Goal: Use online tool/utility: Utilize a website feature to perform a specific function

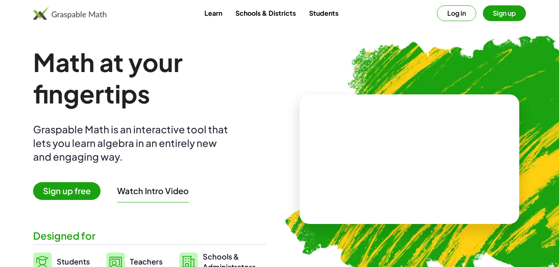
click at [504, 12] on button "Sign up" at bounding box center [504, 13] width 43 height 16
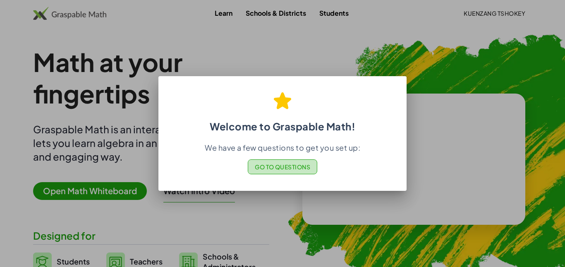
click at [273, 167] on span "Go to Questions" at bounding box center [283, 166] width 56 height 7
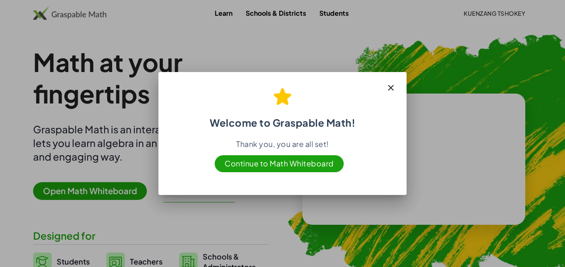
click at [455, 94] on div at bounding box center [282, 133] width 565 height 267
click at [390, 88] on icon "button" at bounding box center [391, 88] width 10 height 10
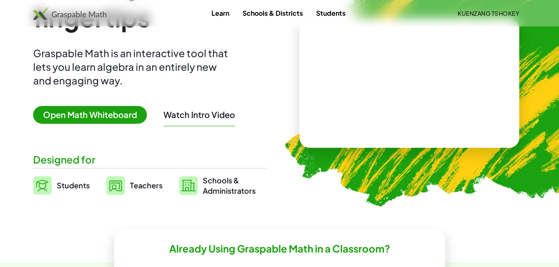
scroll to position [77, 0]
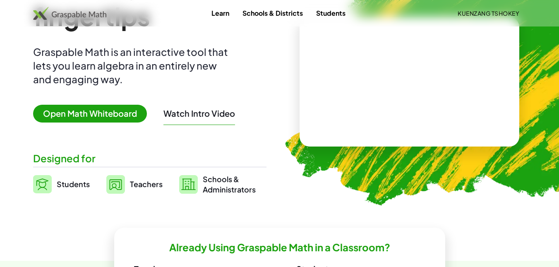
click at [78, 110] on span "Open Math Whiteboard" at bounding box center [90, 114] width 114 height 18
click at [84, 109] on span "Open Math Whiteboard" at bounding box center [90, 114] width 114 height 18
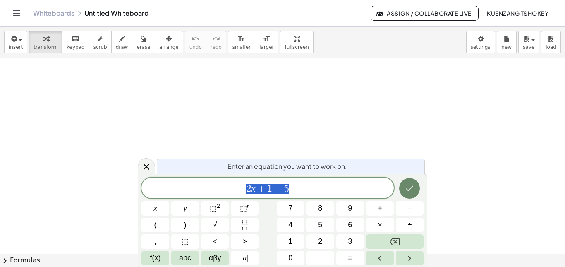
click at [413, 189] on icon "Done" at bounding box center [409, 188] width 10 height 10
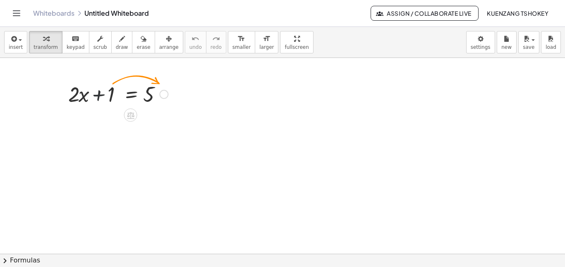
click at [107, 96] on div at bounding box center [118, 93] width 108 height 28
click at [111, 96] on div at bounding box center [118, 93] width 108 height 28
drag, startPoint x: 113, startPoint y: 91, endPoint x: 179, endPoint y: 94, distance: 65.8
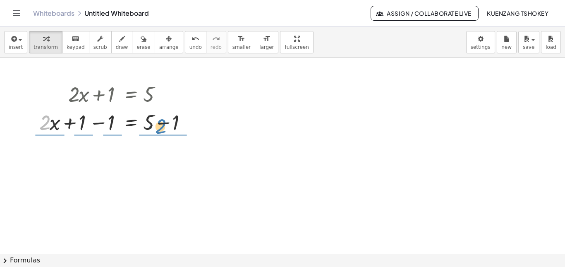
drag, startPoint x: 47, startPoint y: 123, endPoint x: 164, endPoint y: 127, distance: 117.1
click at [164, 127] on div at bounding box center [118, 122] width 166 height 28
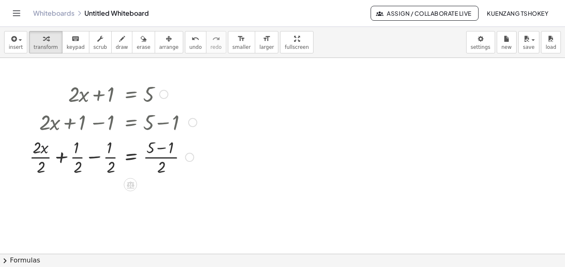
click at [44, 150] on div at bounding box center [113, 156] width 176 height 41
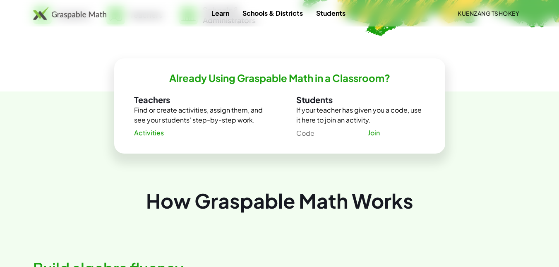
scroll to position [245, 0]
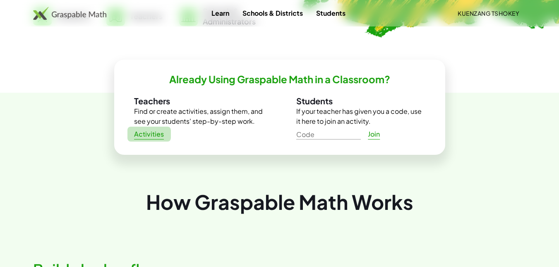
click at [141, 136] on span "Activities" at bounding box center [149, 134] width 30 height 9
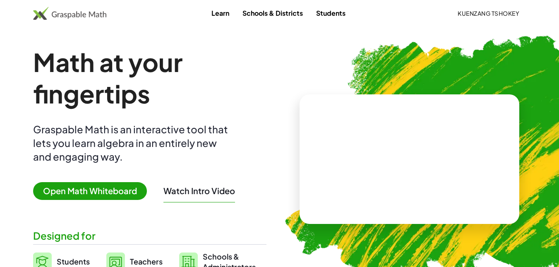
click at [86, 189] on span "Open Math Whiteboard" at bounding box center [90, 191] width 114 height 18
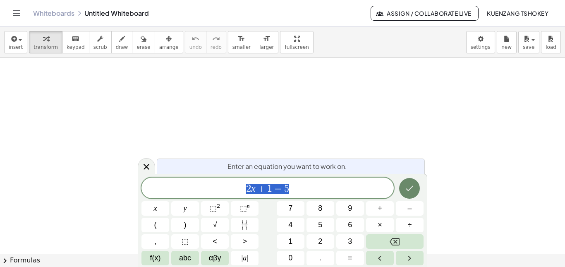
click at [413, 187] on icon "Done" at bounding box center [409, 188] width 7 height 5
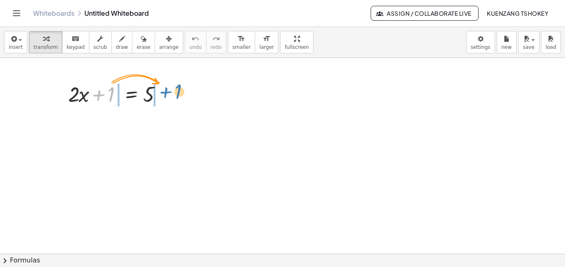
drag, startPoint x: 112, startPoint y: 91, endPoint x: 179, endPoint y: 90, distance: 67.4
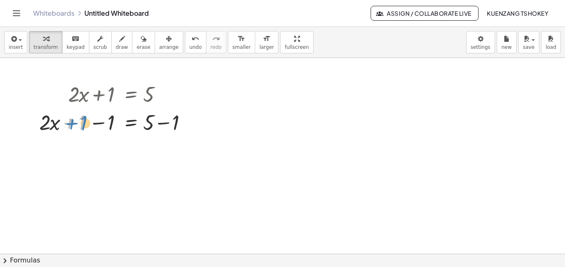
click at [82, 124] on div at bounding box center [118, 122] width 166 height 28
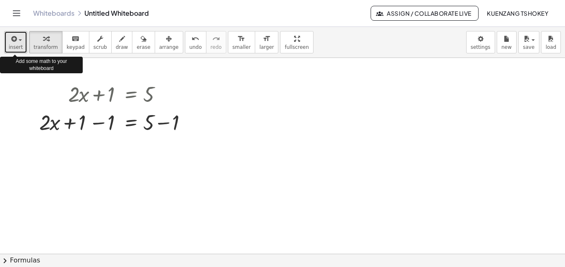
click at [19, 41] on div "button" at bounding box center [16, 38] width 14 height 10
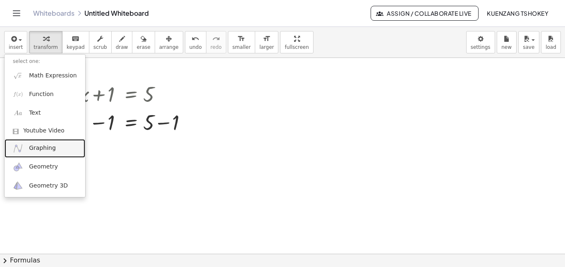
click at [38, 148] on span "Graphing" at bounding box center [42, 148] width 27 height 8
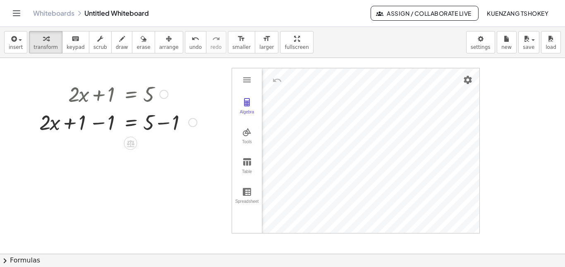
click at [165, 93] on div at bounding box center [163, 94] width 9 height 9
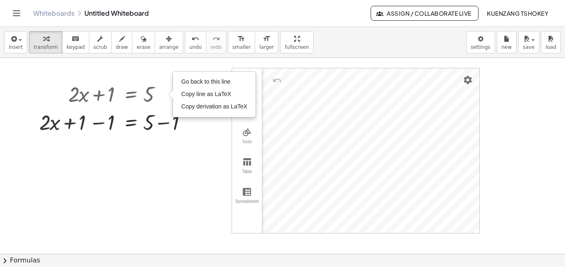
click at [194, 146] on div at bounding box center [282, 253] width 565 height 391
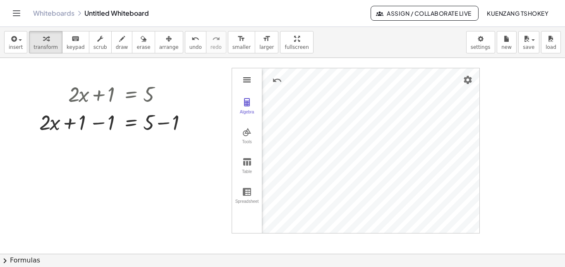
click at [245, 80] on img "Graphing Calculator" at bounding box center [247, 80] width 10 height 10
click at [309, 145] on div "+ · 2 · x + 1 = 5 Go back to this line Copy line as LaTeX Copy derivation as La…" at bounding box center [282, 253] width 565 height 391
click at [245, 171] on div "Table" at bounding box center [247, 175] width 26 height 12
click at [289, 85] on th "x" at bounding box center [287, 80] width 50 height 25
click at [247, 134] on img "Graphing Calculator" at bounding box center [247, 132] width 10 height 10
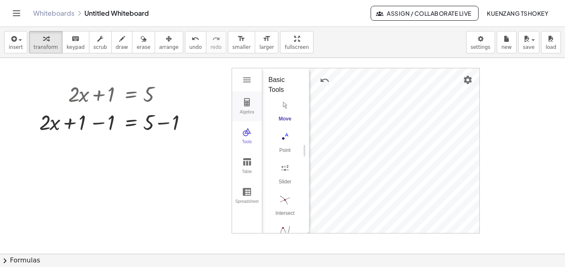
click at [248, 100] on img "Graphing Calculator" at bounding box center [247, 102] width 10 height 10
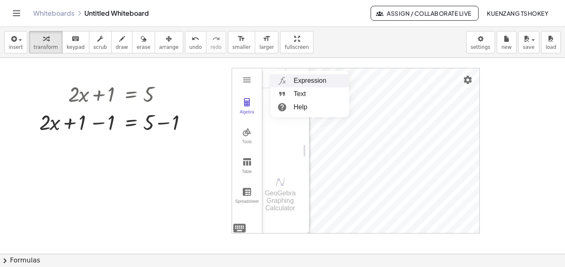
click at [297, 79] on li "Expression" at bounding box center [309, 80] width 79 height 13
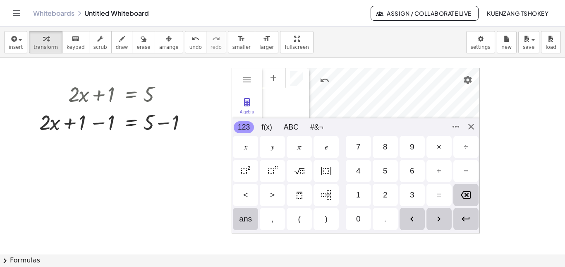
scroll to position [5, 0]
click at [388, 196] on div "2" at bounding box center [385, 195] width 25 height 22
click at [244, 146] on div "𝑥" at bounding box center [245, 147] width 3 height 10
click at [435, 169] on div "+" at bounding box center [438, 171] width 25 height 22
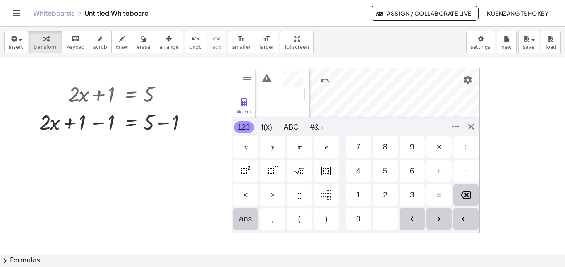
scroll to position [0, 10]
click at [356, 194] on div "1" at bounding box center [358, 195] width 5 height 10
click at [439, 195] on div "=" at bounding box center [439, 195] width 5 height 10
click at [382, 169] on div "5" at bounding box center [385, 171] width 25 height 22
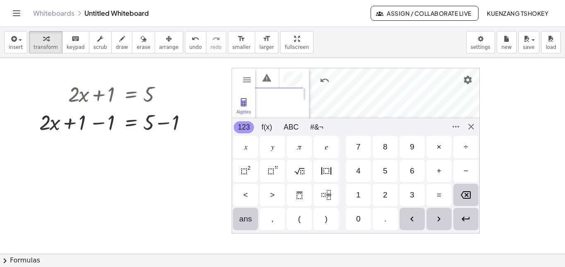
click at [466, 198] on img "Backspace" at bounding box center [466, 195] width 10 height 10
click at [473, 127] on div "GeoGebra Graphing Calculator Clear All Open Save online Save to your computer S…" at bounding box center [356, 150] width 248 height 165
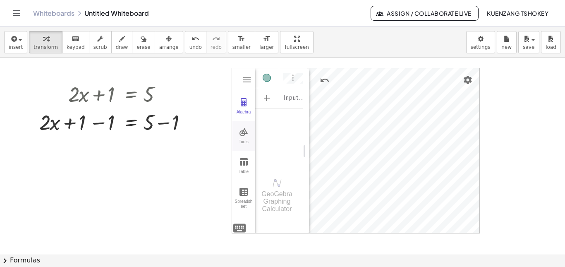
click at [246, 136] on img "Graphing Calculator" at bounding box center [244, 132] width 10 height 10
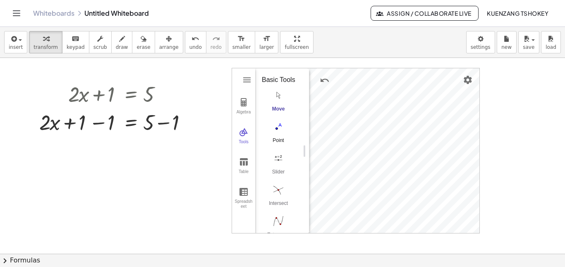
click at [278, 133] on img "Point. Select position or line, function, or curve" at bounding box center [278, 126] width 33 height 13
click at [271, 176] on div "Algebra Tools Table Spreadsheet (0, 1) 1 × (1, 3) 1 × (-1, -1) D = (-4.39564139…" at bounding box center [355, 150] width 247 height 165
click at [243, 102] on img "Graphing Calculator" at bounding box center [244, 102] width 10 height 10
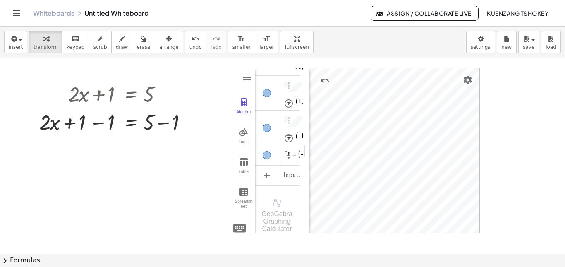
scroll to position [0, 0]
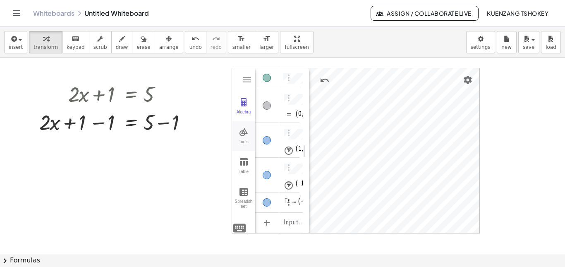
click at [238, 136] on button "Tools" at bounding box center [243, 136] width 23 height 30
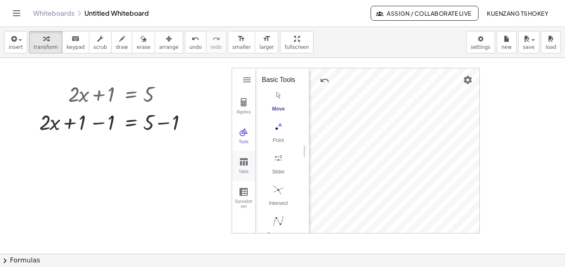
click at [244, 163] on img "Graphing Calculator" at bounding box center [244, 162] width 10 height 10
click at [247, 202] on div "Spreadsheet" at bounding box center [244, 205] width 20 height 12
click at [246, 133] on img "Graphing Calculator" at bounding box center [244, 132] width 10 height 10
click at [242, 98] on img "Graphing Calculator" at bounding box center [244, 102] width 10 height 10
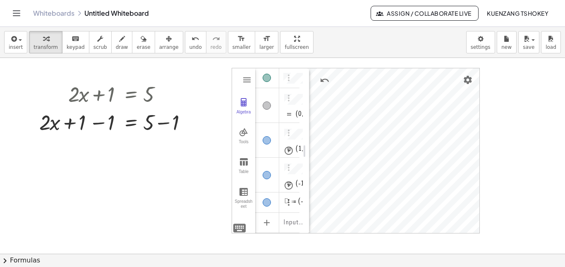
click at [499, 129] on div at bounding box center [282, 253] width 565 height 391
click at [187, 192] on div at bounding box center [282, 253] width 565 height 391
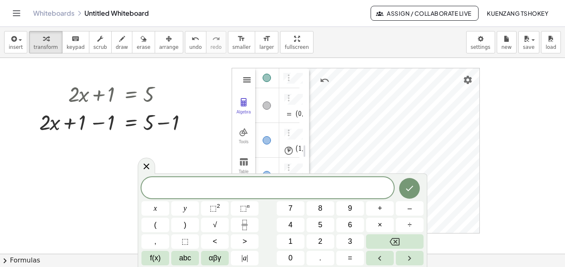
click at [244, 76] on img "Graphing Calculator" at bounding box center [247, 80] width 10 height 10
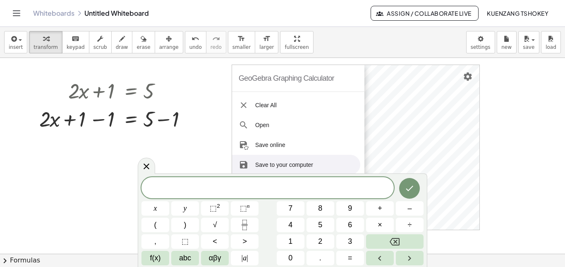
scroll to position [2, 0]
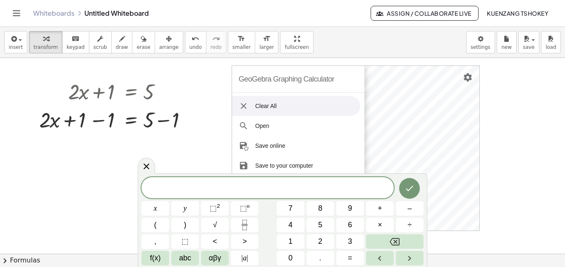
click at [267, 108] on li "Clear All" at bounding box center [296, 106] width 128 height 20
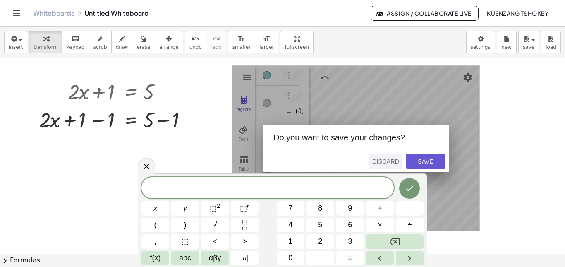
click at [387, 162] on div "Discard" at bounding box center [385, 161] width 27 height 7
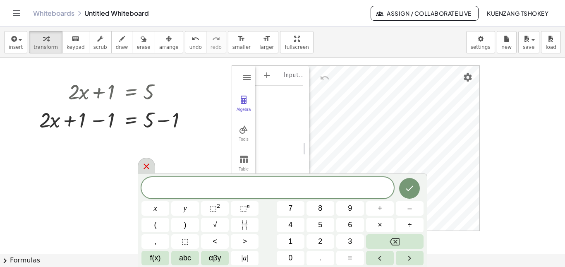
click at [139, 163] on div at bounding box center [146, 166] width 17 height 16
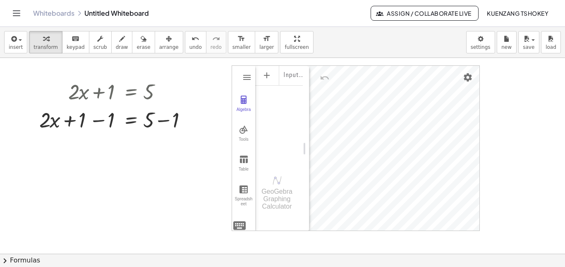
click at [230, 167] on div at bounding box center [282, 250] width 565 height 391
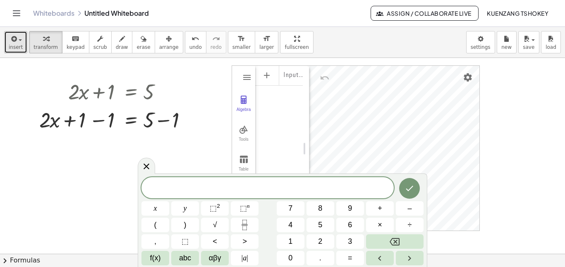
click at [21, 38] on div "button" at bounding box center [16, 38] width 14 height 10
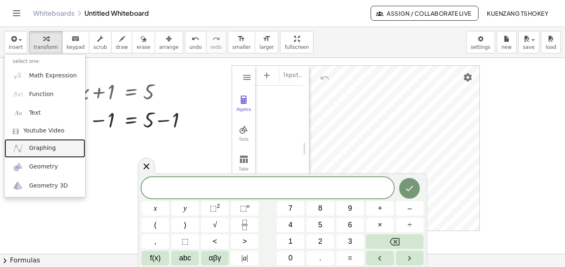
click at [39, 147] on span "Graphing" at bounding box center [42, 148] width 27 height 8
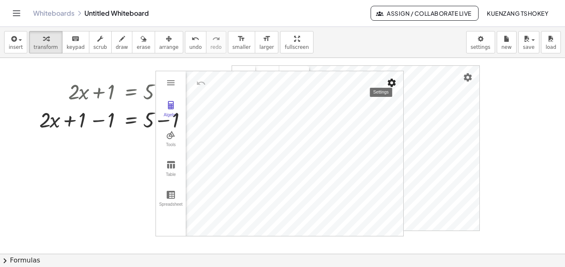
click at [395, 83] on img "Settings" at bounding box center [392, 83] width 10 height 10
click at [173, 83] on div at bounding box center [118, 91] width 166 height 28
click at [390, 81] on img "Settings" at bounding box center [392, 83] width 10 height 10
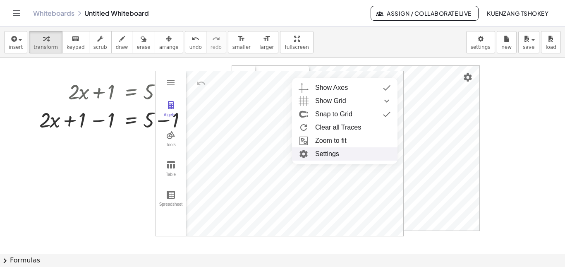
click at [312, 154] on li "Settings" at bounding box center [344, 153] width 105 height 13
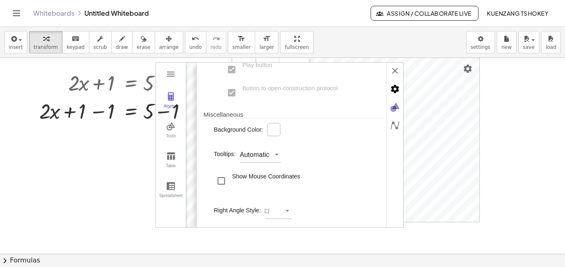
scroll to position [11, 0]
click at [103, 184] on div at bounding box center [282, 242] width 565 height 391
click at [483, 167] on div "+ · 2 · x + 1 = 5 Go back to this line Copy line as LaTeX Copy derivation as La…" at bounding box center [282, 242] width 565 height 391
click at [504, 139] on div "+ · 2 · x + 1 = 5 Go back to this line Copy line as LaTeX Copy derivation as La…" at bounding box center [282, 242] width 565 height 391
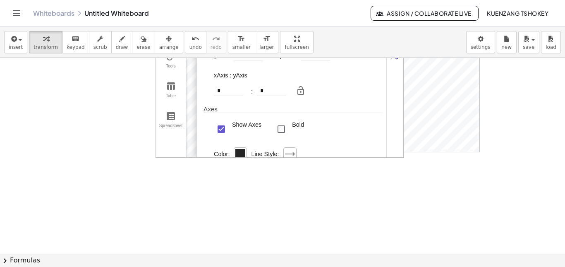
scroll to position [0, 0]
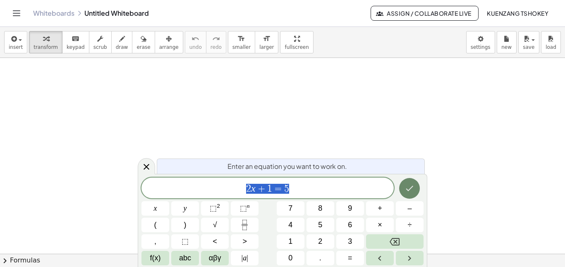
click at [407, 190] on icon "Done" at bounding box center [409, 188] width 10 height 10
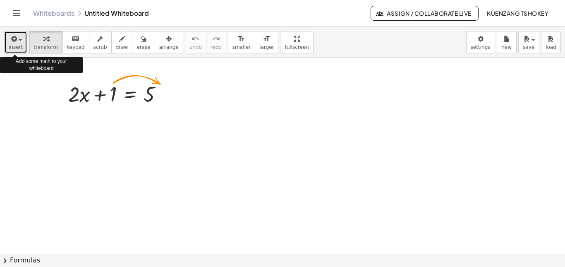
click at [16, 41] on icon "button" at bounding box center [13, 39] width 7 height 10
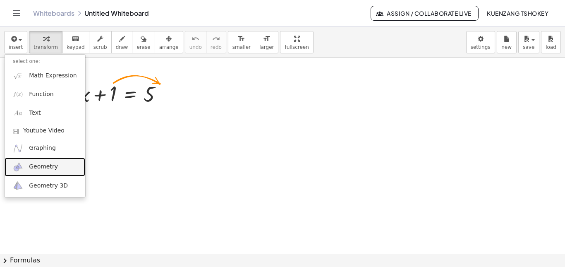
click at [48, 169] on span "Geometry" at bounding box center [43, 167] width 29 height 8
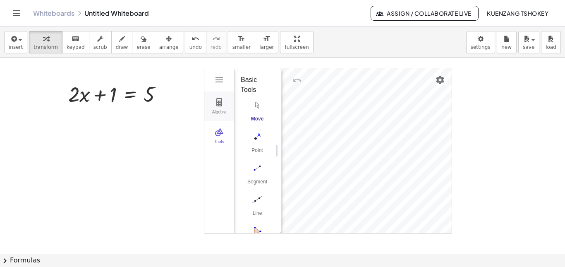
click at [213, 110] on div "Algebra" at bounding box center [219, 116] width 26 height 12
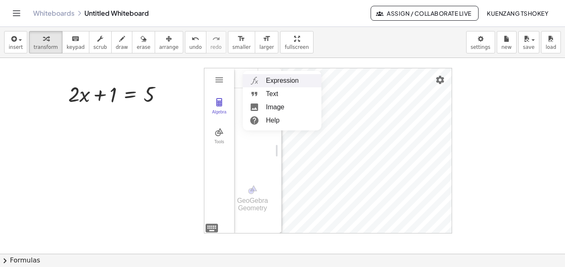
click at [276, 81] on li "Expression" at bounding box center [282, 80] width 79 height 13
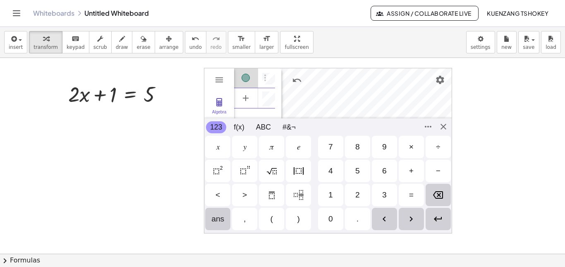
click at [217, 227] on div "Algebra Tools GeoGebra Geometry Basic Tools Move Point Segment Line Polygon Cir…" at bounding box center [328, 150] width 248 height 165
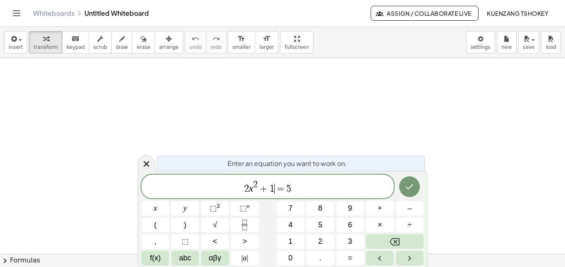
click at [274, 186] on span "2 x 2 + 1 ​ = 5" at bounding box center [267, 186] width 252 height 15
click at [258, 182] on span "2 x 2 + 1 ​ = 5" at bounding box center [267, 186] width 252 height 15
click at [292, 188] on span "5" at bounding box center [294, 188] width 5 height 10
click at [414, 187] on icon "Done" at bounding box center [409, 187] width 10 height 10
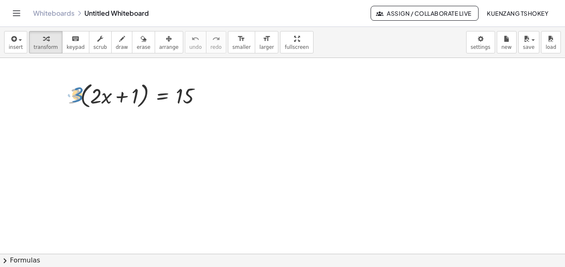
drag, startPoint x: 74, startPoint y: 94, endPoint x: 73, endPoint y: 89, distance: 4.6
click at [73, 89] on div at bounding box center [138, 94] width 148 height 31
drag, startPoint x: 136, startPoint y: 98, endPoint x: 210, endPoint y: 94, distance: 74.1
click at [210, 94] on div at bounding box center [138, 94] width 148 height 31
drag, startPoint x: 105, startPoint y: 98, endPoint x: 207, endPoint y: 95, distance: 102.6
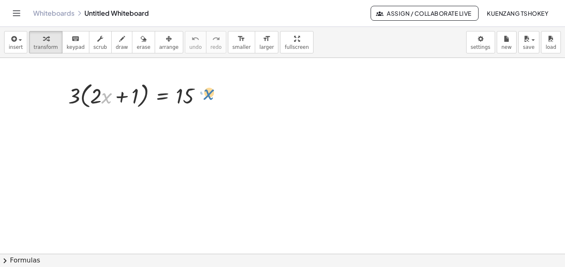
click at [207, 95] on div at bounding box center [138, 94] width 148 height 31
drag, startPoint x: 97, startPoint y: 94, endPoint x: 201, endPoint y: 93, distance: 103.4
click at [201, 93] on div at bounding box center [138, 94] width 148 height 31
drag, startPoint x: 70, startPoint y: 97, endPoint x: 198, endPoint y: 95, distance: 127.8
click at [198, 95] on div at bounding box center [138, 94] width 148 height 31
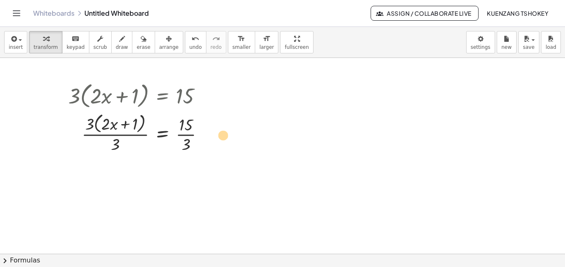
drag, startPoint x: 134, startPoint y: 126, endPoint x: 223, endPoint y: 137, distance: 90.0
click at [163, 162] on icon at bounding box center [162, 161] width 7 height 7
click at [192, 165] on icon at bounding box center [195, 161] width 7 height 7
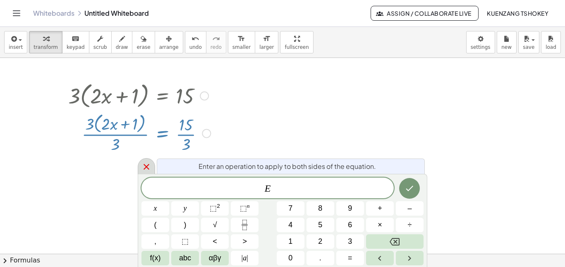
click at [146, 163] on icon at bounding box center [146, 167] width 10 height 10
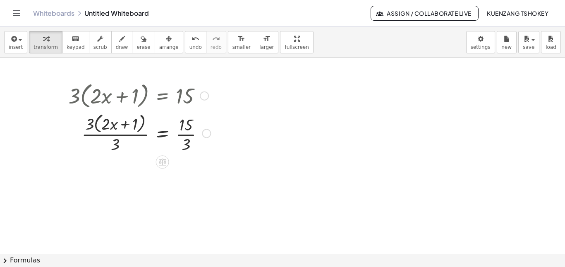
click at [206, 133] on div at bounding box center [206, 133] width 9 height 9
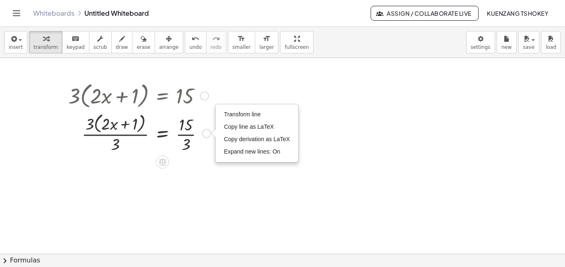
click at [206, 133] on div "Transform line Copy line as LaTeX Copy derivation as LaTeX Expand new lines: On" at bounding box center [206, 133] width 9 height 9
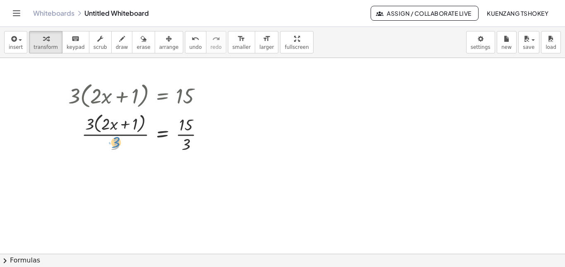
click at [112, 141] on div at bounding box center [139, 133] width 151 height 44
drag, startPoint x: 137, startPoint y: 125, endPoint x: 213, endPoint y: 134, distance: 77.1
click at [213, 134] on div at bounding box center [139, 133] width 151 height 44
drag, startPoint x: 110, startPoint y: 123, endPoint x: 213, endPoint y: 134, distance: 103.6
click at [213, 134] on div at bounding box center [139, 133] width 151 height 44
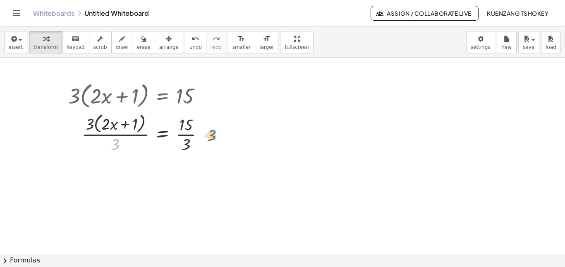
drag, startPoint x: 118, startPoint y: 145, endPoint x: 217, endPoint y: 136, distance: 99.3
click at [217, 136] on div "· 3 · ( + · 2 · x + 1 ) = 15 · 3 · ( + · 2 · x + 1 ) = 15 · 3 · 3 · · 3 Transfo…" at bounding box center [136, 116] width 161 height 79
drag, startPoint x: 115, startPoint y: 140, endPoint x: 210, endPoint y: 130, distance: 94.8
click at [210, 130] on div at bounding box center [139, 133] width 151 height 44
drag, startPoint x: 88, startPoint y: 121, endPoint x: 209, endPoint y: 133, distance: 121.3
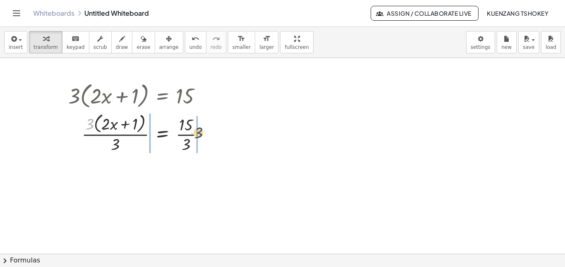
click at [209, 133] on div at bounding box center [139, 133] width 151 height 44
click at [159, 158] on icon at bounding box center [162, 162] width 9 height 9
click at [181, 163] on span "÷" at bounding box center [179, 162] width 5 height 12
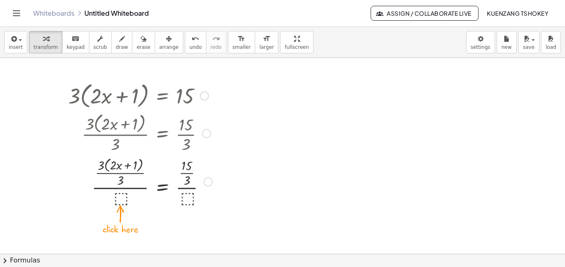
click at [120, 193] on div at bounding box center [140, 180] width 152 height 53
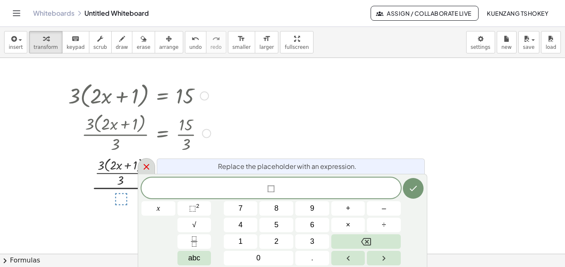
click at [151, 168] on icon at bounding box center [146, 167] width 10 height 10
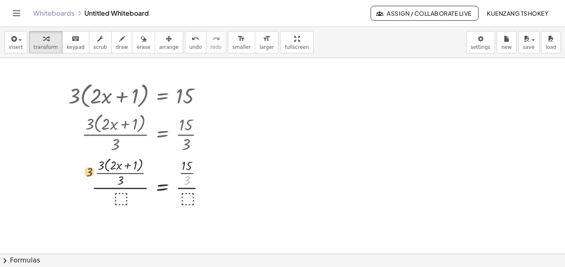
drag, startPoint x: 198, startPoint y: 184, endPoint x: 89, endPoint y: 170, distance: 110.0
click at [89, 170] on div at bounding box center [140, 180] width 152 height 53
click at [121, 170] on div at bounding box center [140, 180] width 152 height 53
click at [121, 170] on div at bounding box center [140, 180] width 152 height 51
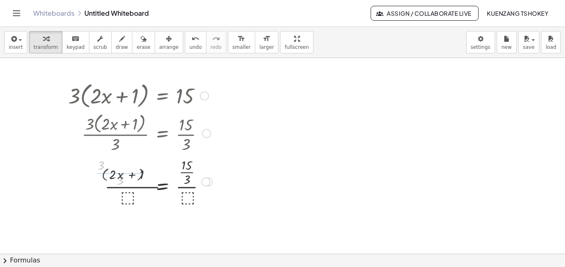
click at [121, 170] on div at bounding box center [140, 180] width 152 height 51
click at [185, 173] on div at bounding box center [140, 180] width 152 height 51
click at [185, 173] on div at bounding box center [139, 180] width 151 height 41
click at [120, 174] on div at bounding box center [139, 180] width 151 height 41
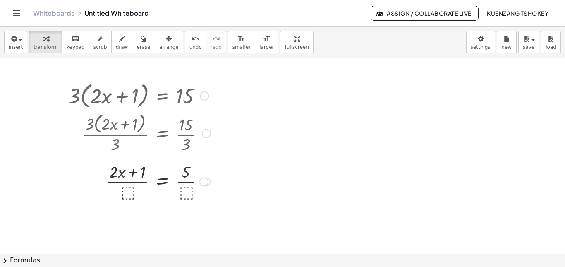
click at [120, 174] on div at bounding box center [139, 180] width 151 height 41
click at [146, 177] on div at bounding box center [139, 180] width 151 height 41
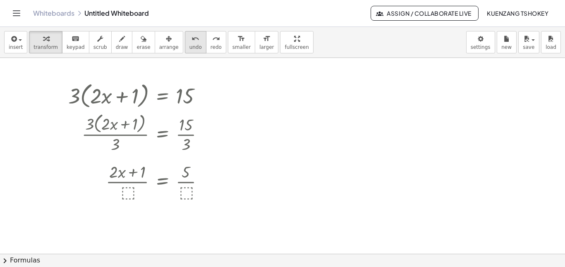
click at [191, 38] on icon "undo" at bounding box center [195, 39] width 8 height 10
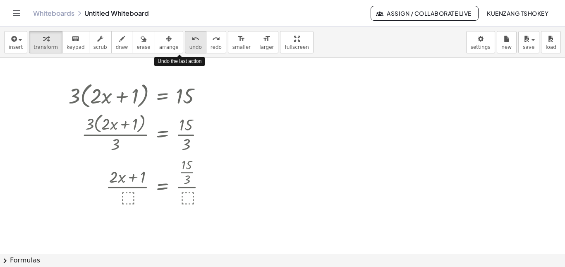
click at [191, 38] on icon "undo" at bounding box center [195, 39] width 8 height 10
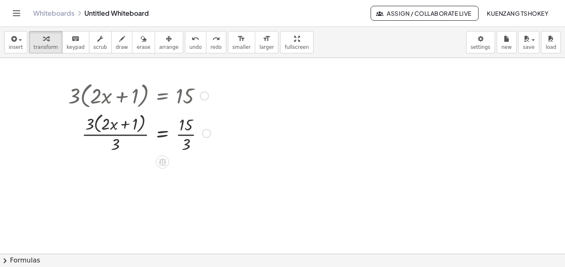
click at [118, 133] on div at bounding box center [139, 133] width 151 height 44
click at [118, 133] on div at bounding box center [139, 132] width 151 height 41
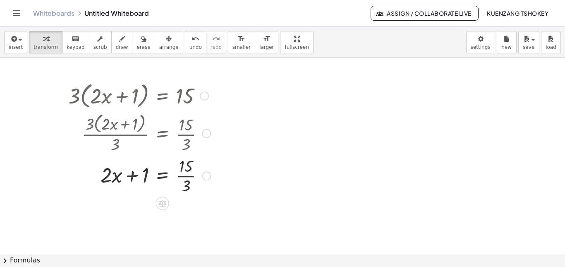
click at [187, 174] on div at bounding box center [139, 174] width 151 height 41
click at [187, 174] on div at bounding box center [139, 175] width 151 height 28
drag, startPoint x: 143, startPoint y: 175, endPoint x: 198, endPoint y: 176, distance: 55.0
click at [198, 176] on div at bounding box center [139, 175] width 151 height 28
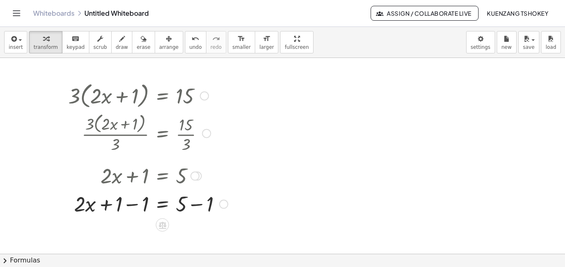
click at [123, 203] on div at bounding box center [148, 203] width 168 height 28
click at [196, 230] on div at bounding box center [148, 231] width 168 height 28
click at [196, 230] on div at bounding box center [197, 231] width 9 height 9
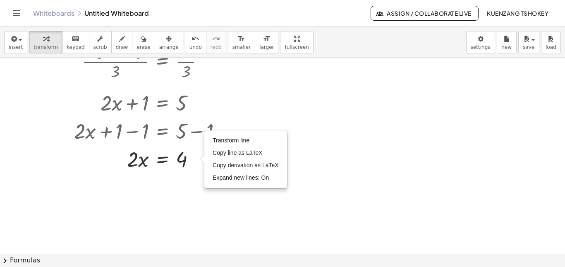
scroll to position [74, 0]
click at [317, 182] on div at bounding box center [282, 206] width 565 height 445
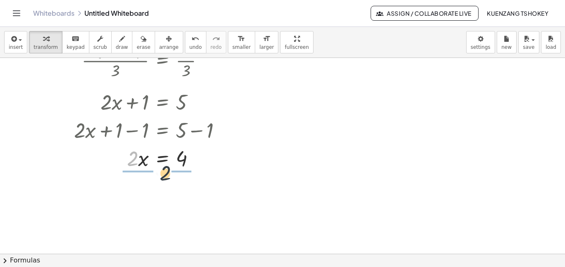
drag, startPoint x: 133, startPoint y: 163, endPoint x: 179, endPoint y: 181, distance: 49.8
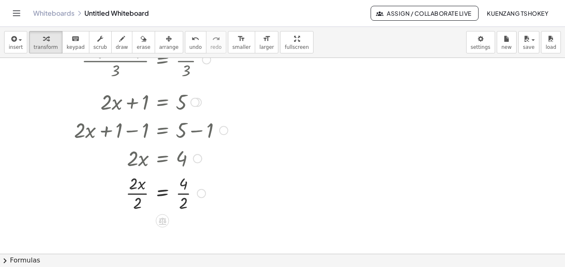
click at [143, 189] on div at bounding box center [148, 192] width 168 height 41
click at [183, 196] on div at bounding box center [148, 192] width 168 height 41
click at [137, 193] on div at bounding box center [148, 192] width 168 height 41
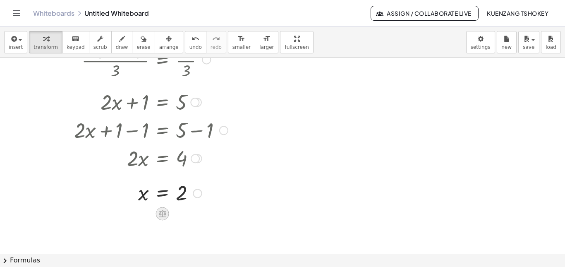
click at [166, 214] on icon at bounding box center [162, 213] width 7 height 7
click at [195, 215] on icon at bounding box center [195, 213] width 7 height 7
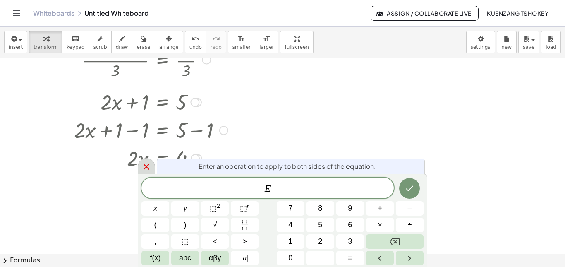
click at [152, 172] on div at bounding box center [146, 166] width 17 height 16
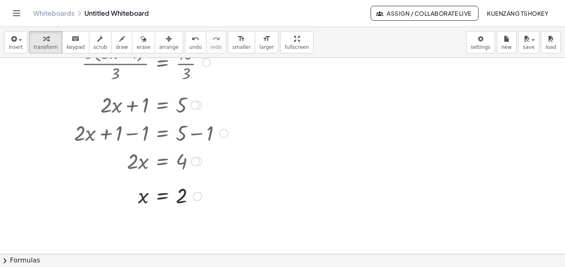
scroll to position [76, 0]
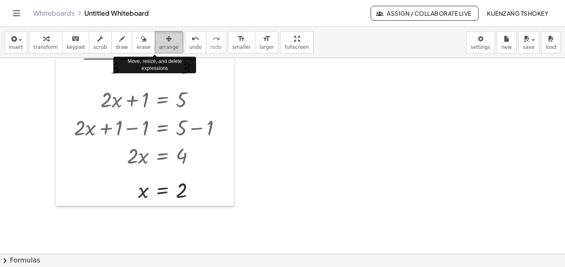
click at [166, 36] on icon "button" at bounding box center [169, 39] width 6 height 10
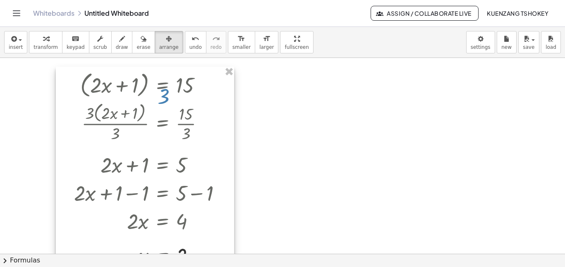
scroll to position [9, 0]
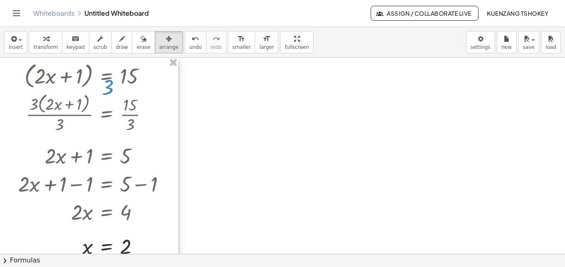
drag, startPoint x: 191, startPoint y: 102, endPoint x: 130, endPoint y: 91, distance: 62.1
click at [130, 91] on div at bounding box center [89, 159] width 178 height 204
click at [218, 89] on div at bounding box center [282, 244] width 565 height 391
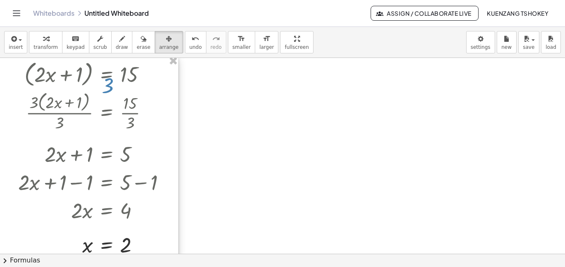
drag, startPoint x: 149, startPoint y: 78, endPoint x: 128, endPoint y: 76, distance: 21.2
click at [128, 76] on div at bounding box center [89, 158] width 178 height 204
click at [71, 46] on span "keypad" at bounding box center [76, 47] width 18 height 6
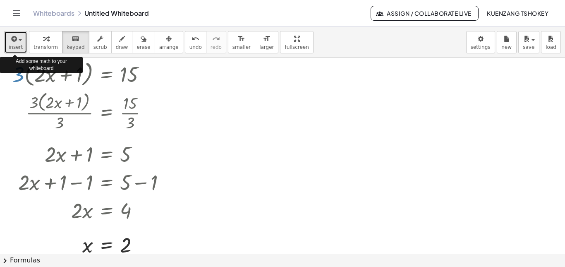
click at [19, 42] on div "button" at bounding box center [16, 38] width 14 height 10
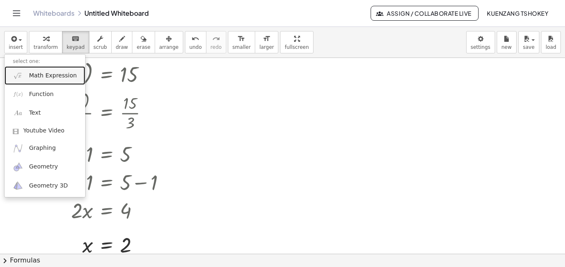
click at [73, 75] on link "Math Expression" at bounding box center [45, 75] width 81 height 19
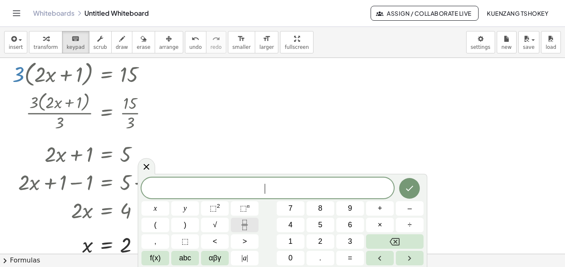
click at [243, 226] on icon "Fraction" at bounding box center [244, 227] width 4 height 4
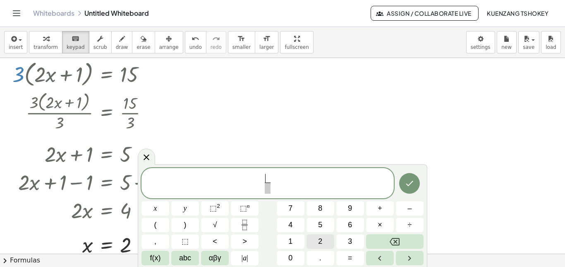
click at [328, 239] on button "2" at bounding box center [320, 241] width 28 height 14
click at [175, 210] on button "y" at bounding box center [185, 208] width 28 height 14
click at [401, 211] on button "–" at bounding box center [410, 208] width 28 height 14
click at [316, 227] on button "5" at bounding box center [320, 225] width 28 height 14
click at [269, 187] on span "​" at bounding box center [268, 187] width 26 height 11
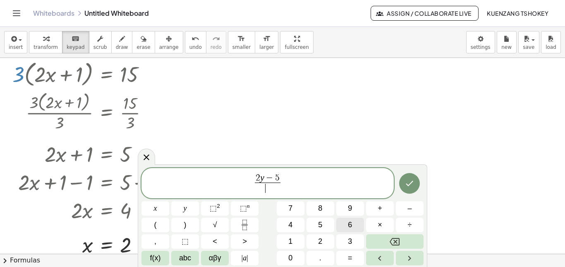
click at [349, 221] on span "6" at bounding box center [350, 224] width 4 height 11
click at [286, 183] on span "2 y − 5 6 ​ ​" at bounding box center [267, 184] width 252 height 22
click at [352, 261] on span "=" at bounding box center [350, 257] width 5 height 11
click at [263, 188] on span "6 ​" at bounding box center [262, 187] width 26 height 11
click at [295, 180] on span "2 y − 5 3 ​ = ​" at bounding box center [267, 184] width 252 height 22
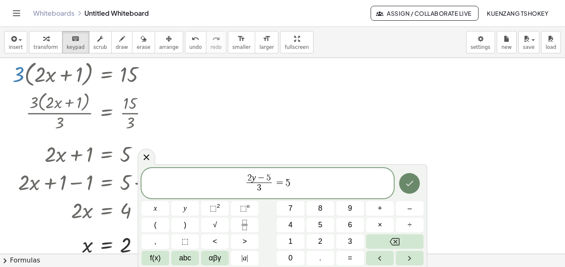
click at [413, 186] on icon "Done" at bounding box center [409, 183] width 10 height 10
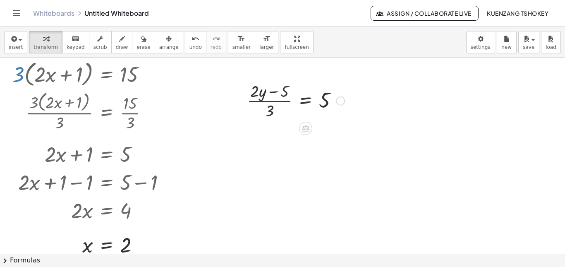
click at [271, 101] on div at bounding box center [296, 99] width 106 height 41
click at [271, 110] on div at bounding box center [296, 99] width 106 height 41
drag, startPoint x: 282, startPoint y: 94, endPoint x: 344, endPoint y: 101, distance: 62.5
click at [344, 101] on div at bounding box center [296, 99] width 106 height 41
drag, startPoint x: 270, startPoint y: 112, endPoint x: 342, endPoint y: 105, distance: 71.5
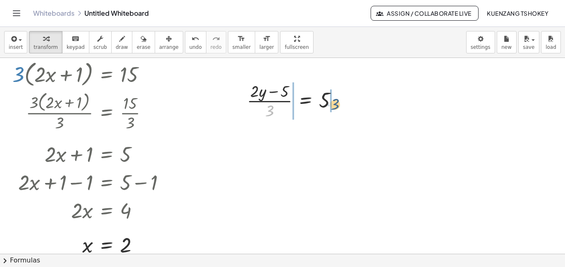
click at [342, 105] on div at bounding box center [296, 99] width 106 height 41
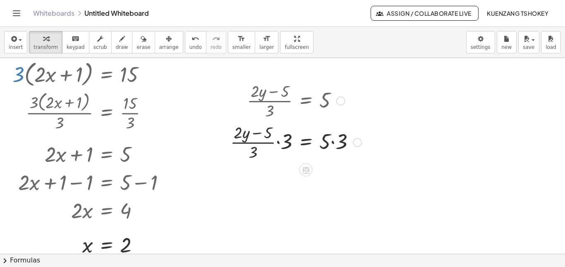
click at [256, 145] on div at bounding box center [295, 141] width 139 height 41
click at [282, 140] on div at bounding box center [295, 141] width 139 height 41
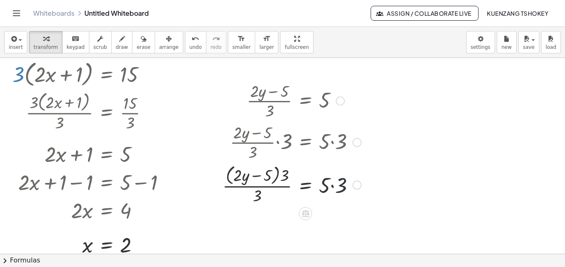
click at [336, 179] on div at bounding box center [291, 184] width 147 height 44
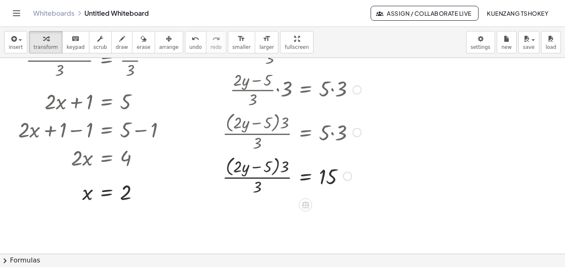
scroll to position [62, 0]
click at [271, 175] on div at bounding box center [291, 175] width 147 height 44
click at [259, 176] on div at bounding box center [291, 175] width 147 height 44
click at [261, 183] on div at bounding box center [291, 175] width 147 height 44
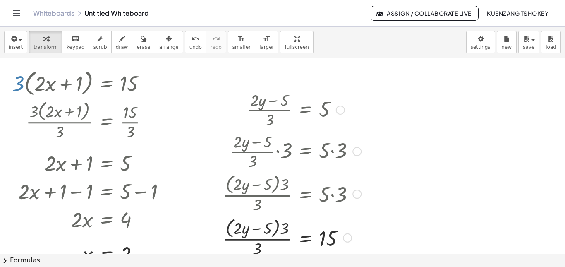
scroll to position [42, 0]
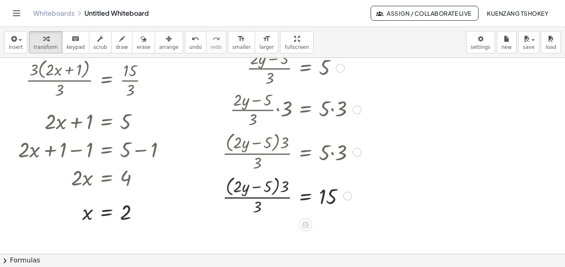
click at [286, 189] on div at bounding box center [291, 195] width 147 height 44
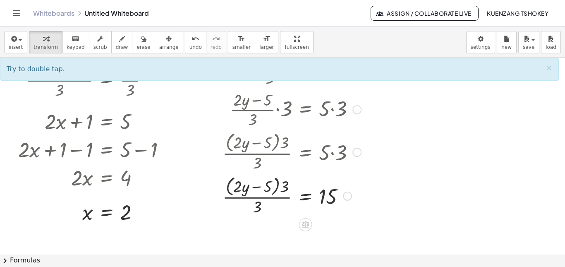
click at [258, 205] on div at bounding box center [291, 195] width 147 height 44
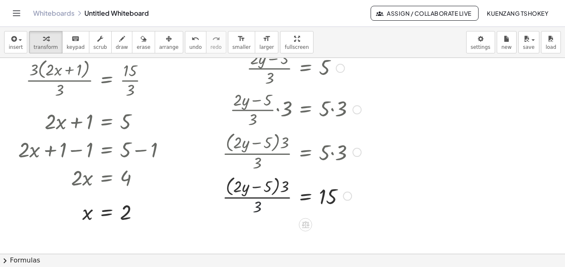
click at [258, 205] on div at bounding box center [291, 195] width 147 height 44
click at [272, 195] on div at bounding box center [291, 195] width 147 height 44
drag, startPoint x: 261, startPoint y: 206, endPoint x: 366, endPoint y: 192, distance: 105.5
drag, startPoint x: 257, startPoint y: 206, endPoint x: 342, endPoint y: 195, distance: 85.2
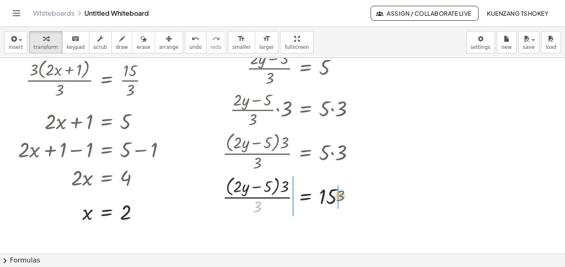
click at [342, 195] on div at bounding box center [291, 195] width 147 height 44
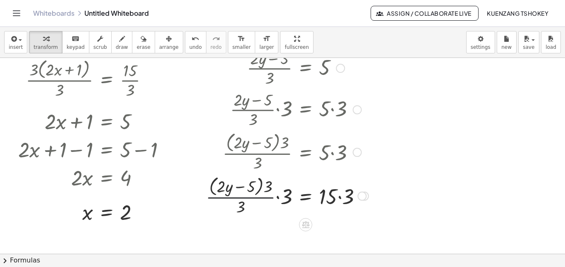
click at [259, 197] on div at bounding box center [287, 195] width 171 height 44
click at [280, 191] on div at bounding box center [287, 195] width 171 height 44
click at [349, 194] on div at bounding box center [289, 195] width 167 height 44
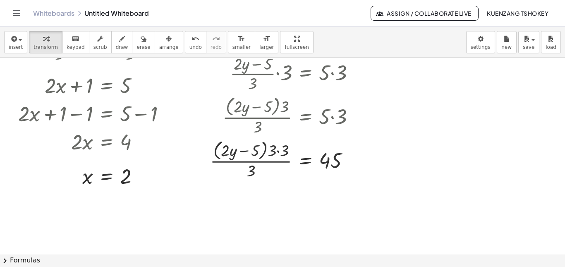
scroll to position [78, 0]
click at [269, 157] on div at bounding box center [286, 159] width 160 height 44
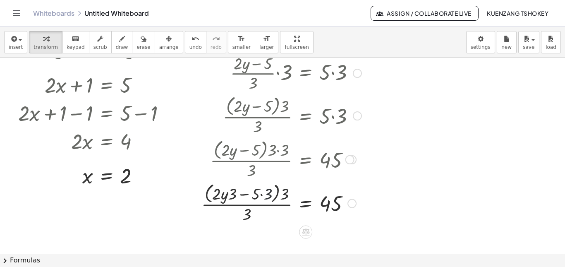
click at [270, 196] on div at bounding box center [281, 203] width 168 height 44
click at [270, 196] on div at bounding box center [284, 203] width 161 height 44
click at [280, 196] on div at bounding box center [284, 203] width 161 height 44
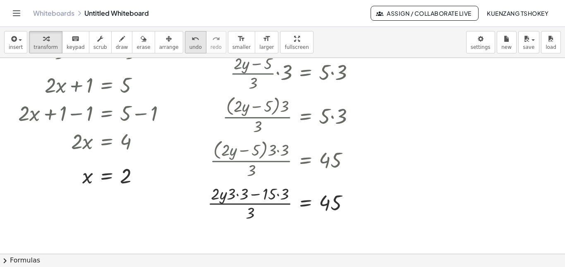
click at [191, 42] on icon "undo" at bounding box center [195, 39] width 8 height 10
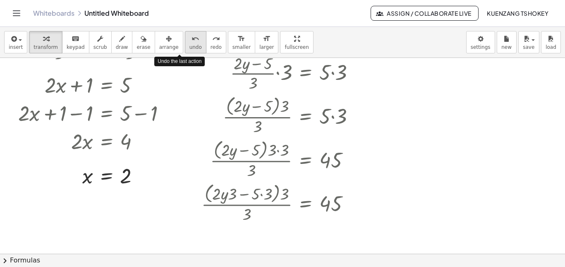
click at [191, 42] on icon "undo" at bounding box center [195, 39] width 8 height 10
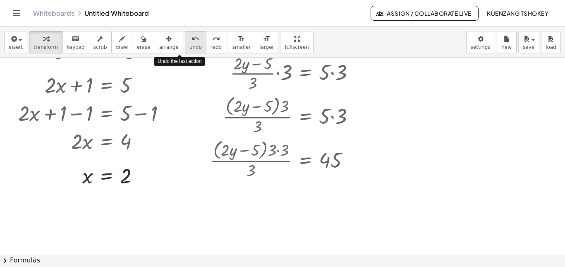
click at [191, 42] on icon "undo" at bounding box center [195, 39] width 8 height 10
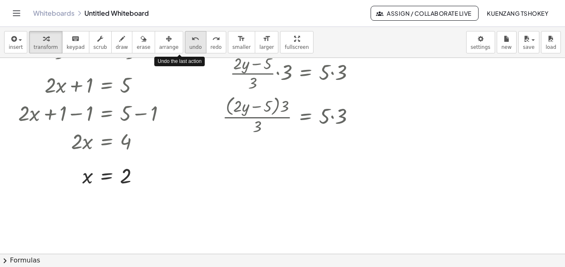
click at [191, 42] on icon "undo" at bounding box center [195, 39] width 8 height 10
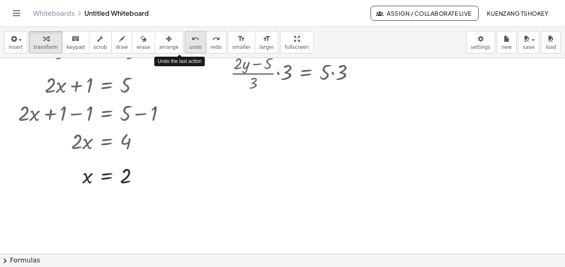
click at [191, 42] on icon "undo" at bounding box center [195, 39] width 8 height 10
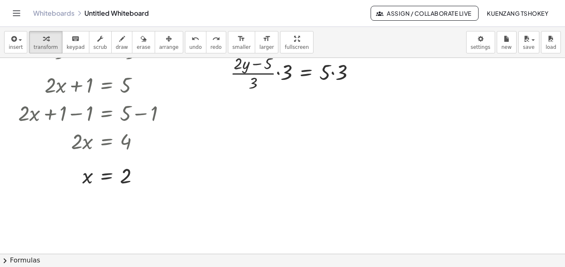
scroll to position [19, 0]
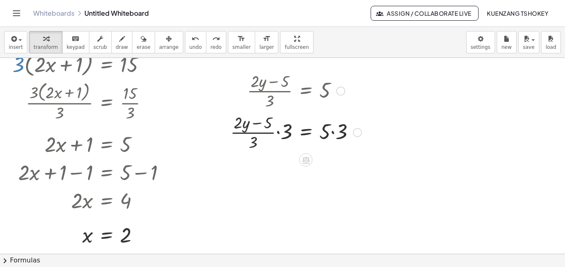
click at [270, 129] on div at bounding box center [295, 131] width 139 height 41
click at [280, 132] on div at bounding box center [295, 131] width 139 height 41
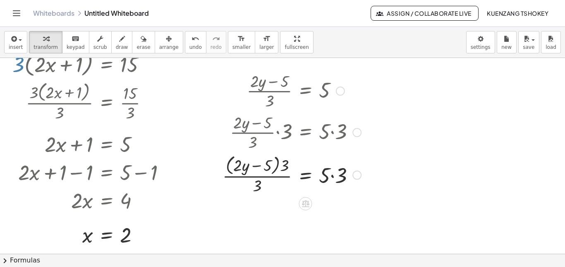
click at [334, 179] on div at bounding box center [291, 174] width 147 height 44
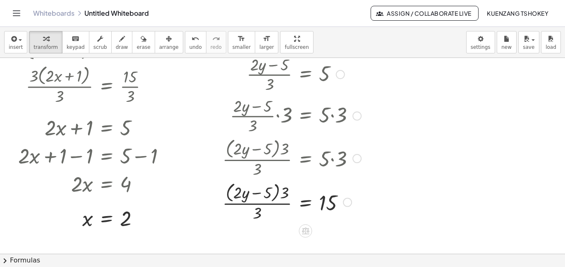
scroll to position [59, 0]
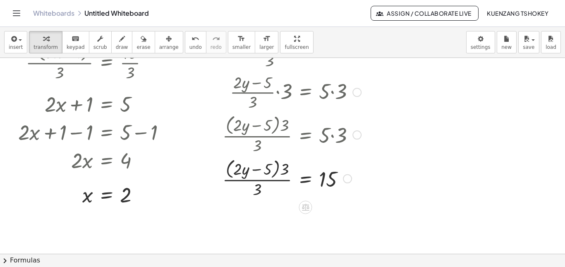
click at [285, 167] on div at bounding box center [291, 178] width 147 height 44
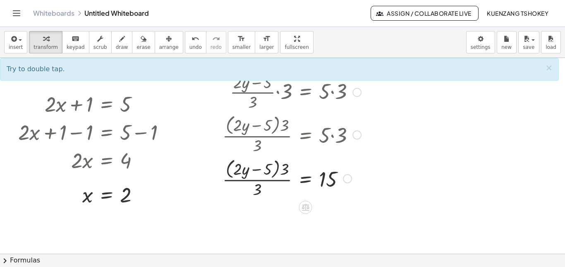
click at [279, 167] on div at bounding box center [291, 178] width 147 height 44
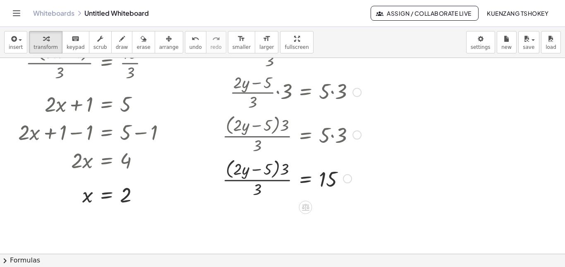
click at [279, 167] on div at bounding box center [291, 178] width 147 height 44
click at [284, 168] on div at bounding box center [291, 178] width 147 height 44
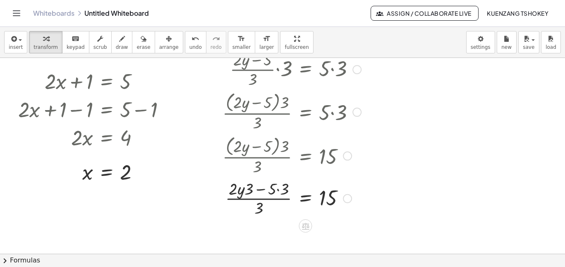
scroll to position [86, 0]
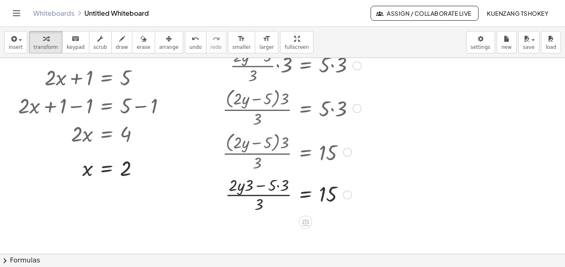
click at [280, 186] on div at bounding box center [291, 193] width 147 height 41
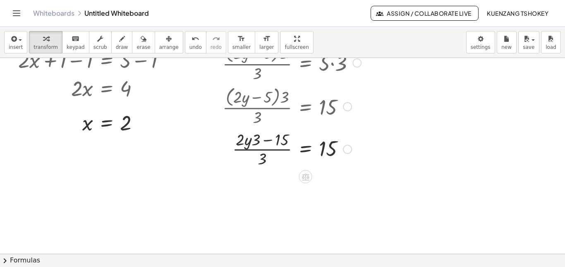
scroll to position [131, 0]
click at [265, 156] on div at bounding box center [291, 148] width 147 height 41
click at [260, 146] on div at bounding box center [291, 148] width 147 height 41
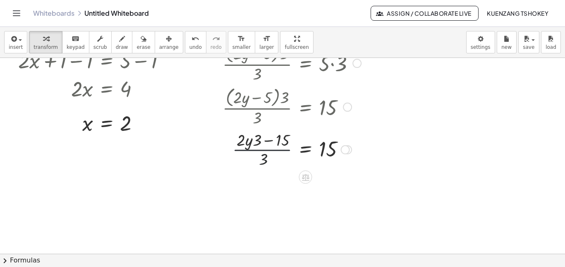
click at [260, 146] on div at bounding box center [291, 148] width 147 height 41
click at [327, 145] on div at bounding box center [291, 148] width 147 height 41
click at [348, 151] on div at bounding box center [345, 149] width 9 height 9
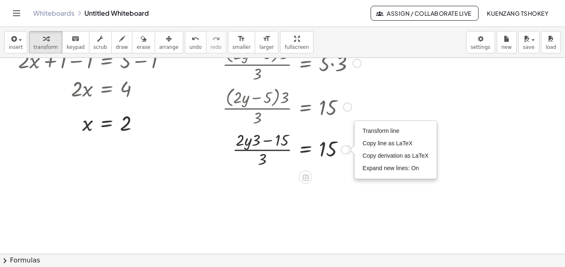
click at [348, 151] on div "Transform line Copy line as LaTeX Copy derivation as LaTeX Expand new lines: On" at bounding box center [345, 149] width 9 height 9
click at [267, 160] on div at bounding box center [291, 148] width 147 height 41
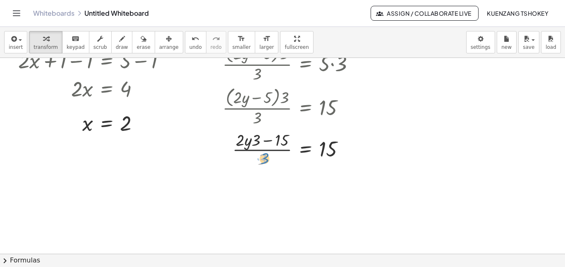
click at [263, 155] on div at bounding box center [291, 148] width 147 height 41
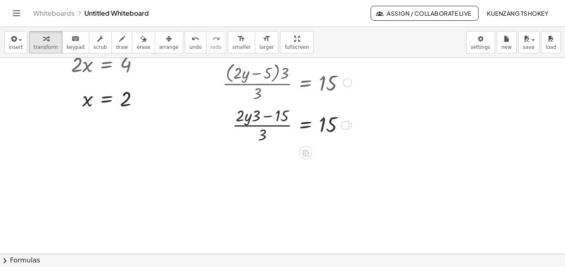
scroll to position [155, 0]
click at [277, 124] on div at bounding box center [291, 124] width 147 height 41
click at [277, 118] on div at bounding box center [291, 124] width 147 height 41
click at [253, 116] on div at bounding box center [291, 124] width 147 height 41
click at [245, 115] on div at bounding box center [291, 124] width 147 height 41
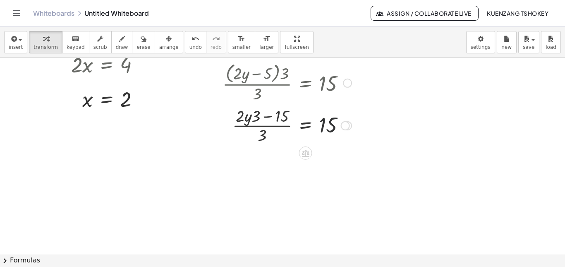
click at [323, 127] on div at bounding box center [291, 124] width 147 height 41
click at [260, 132] on div at bounding box center [291, 124] width 147 height 41
drag, startPoint x: 260, startPoint y: 132, endPoint x: 336, endPoint y: 121, distance: 77.4
click at [336, 121] on div at bounding box center [291, 124] width 147 height 41
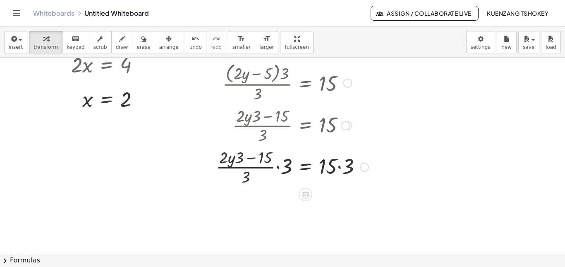
click at [275, 169] on div at bounding box center [292, 166] width 161 height 41
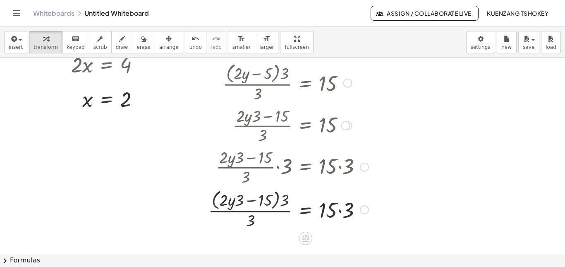
click at [344, 205] on div at bounding box center [288, 209] width 168 height 44
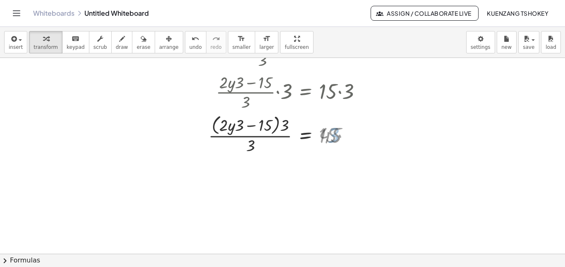
scroll to position [230, 0]
click at [255, 143] on div at bounding box center [288, 134] width 168 height 44
click at [252, 146] on div at bounding box center [288, 134] width 168 height 44
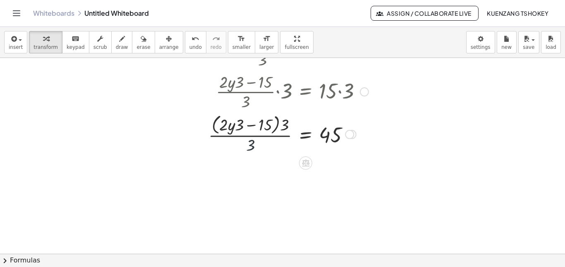
click at [252, 146] on div at bounding box center [288, 134] width 168 height 44
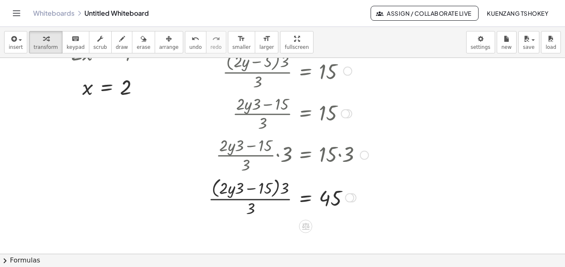
scroll to position [167, 0]
click at [285, 188] on div at bounding box center [288, 197] width 168 height 44
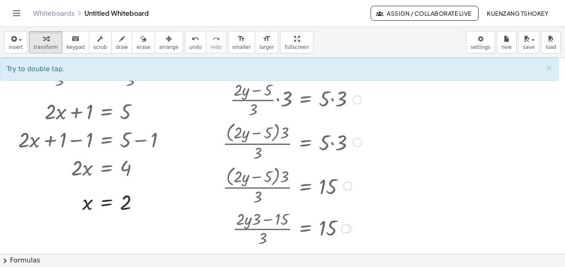
scroll to position [0, 0]
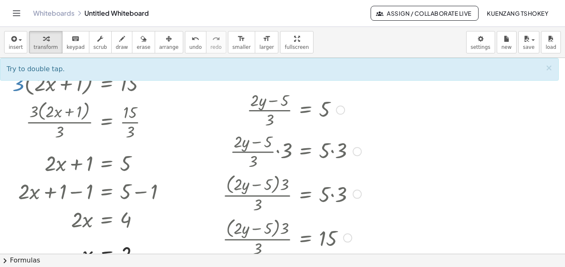
click at [337, 107] on div at bounding box center [340, 109] width 9 height 9
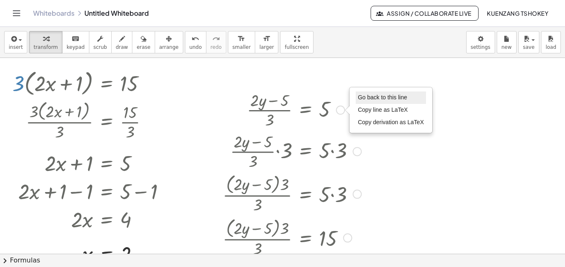
click at [372, 96] on span "Go back to this line" at bounding box center [382, 97] width 49 height 7
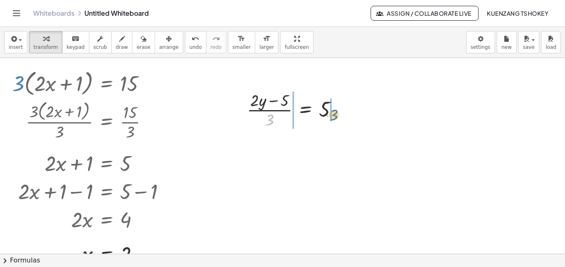
drag, startPoint x: 269, startPoint y: 123, endPoint x: 333, endPoint y: 118, distance: 64.3
click at [333, 118] on div at bounding box center [296, 108] width 106 height 41
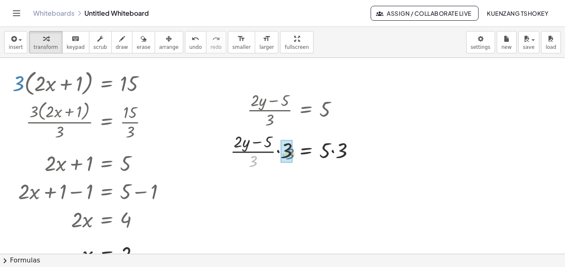
drag, startPoint x: 253, startPoint y: 162, endPoint x: 289, endPoint y: 154, distance: 37.5
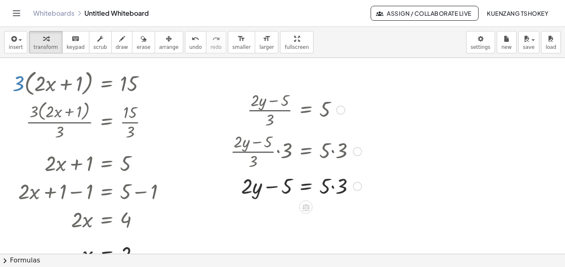
click at [336, 185] on div at bounding box center [295, 185] width 139 height 28
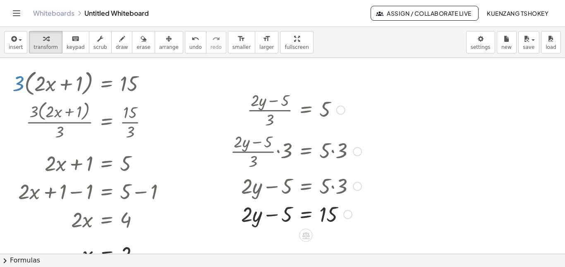
scroll to position [68, 0]
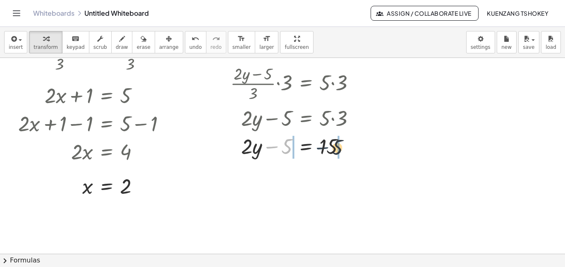
drag, startPoint x: 280, startPoint y: 148, endPoint x: 338, endPoint y: 150, distance: 57.9
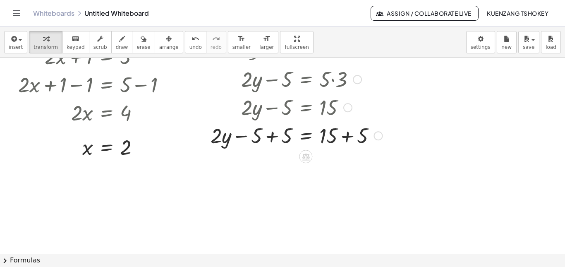
scroll to position [106, 0]
click at [266, 135] on div at bounding box center [296, 135] width 180 height 28
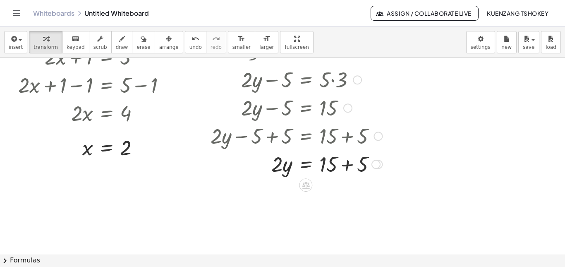
click at [338, 138] on div at bounding box center [296, 135] width 180 height 28
click at [340, 161] on div at bounding box center [296, 163] width 180 height 28
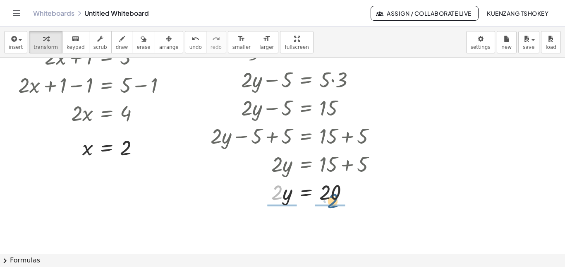
drag, startPoint x: 276, startPoint y: 191, endPoint x: 332, endPoint y: 199, distance: 56.4
click at [332, 199] on div at bounding box center [296, 191] width 180 height 28
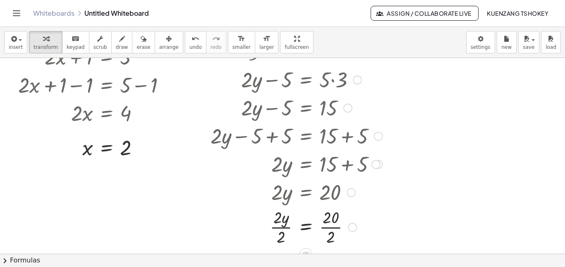
click at [332, 199] on div at bounding box center [296, 191] width 177 height 28
click at [352, 191] on div at bounding box center [351, 192] width 9 height 9
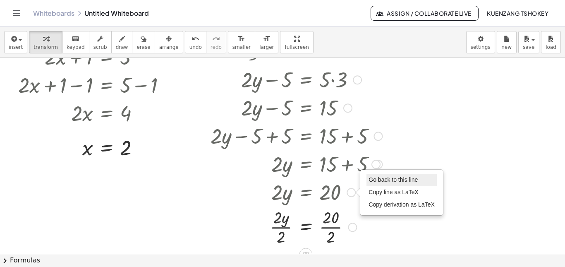
click at [382, 177] on span "Go back to this line" at bounding box center [392, 179] width 49 height 7
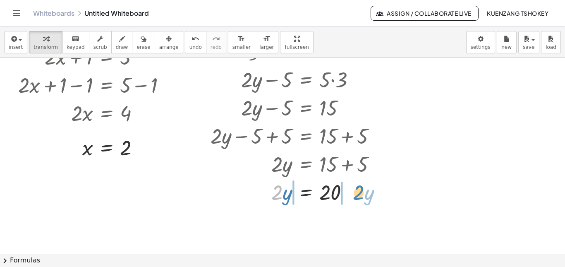
drag, startPoint x: 281, startPoint y: 194, endPoint x: 363, endPoint y: 194, distance: 81.5
click at [363, 194] on div at bounding box center [296, 191] width 180 height 28
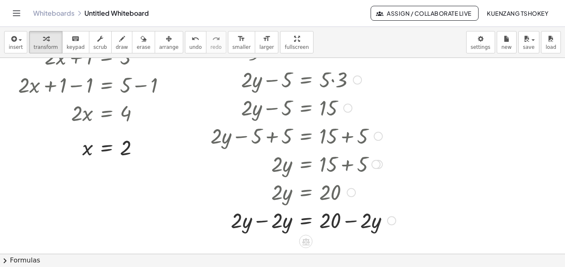
click at [352, 189] on div at bounding box center [351, 192] width 9 height 9
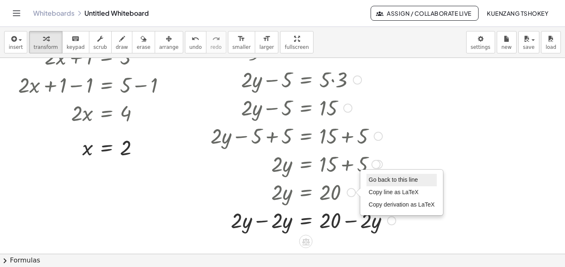
click at [388, 181] on span "Go back to this line" at bounding box center [392, 179] width 49 height 7
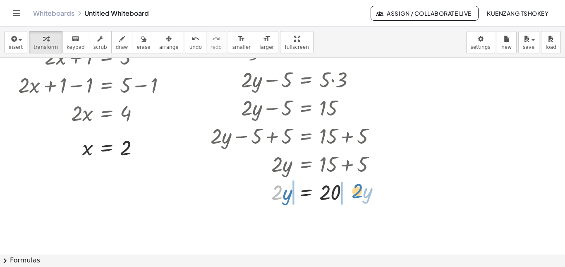
drag, startPoint x: 274, startPoint y: 196, endPoint x: 354, endPoint y: 195, distance: 80.2
click at [354, 195] on div at bounding box center [296, 191] width 180 height 28
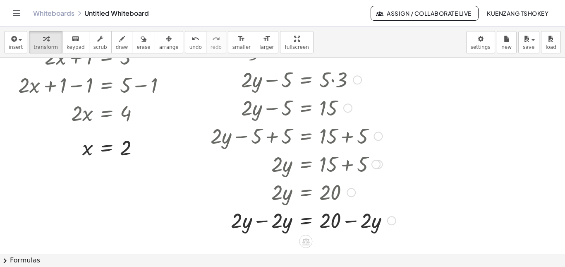
click at [352, 194] on div at bounding box center [351, 192] width 9 height 9
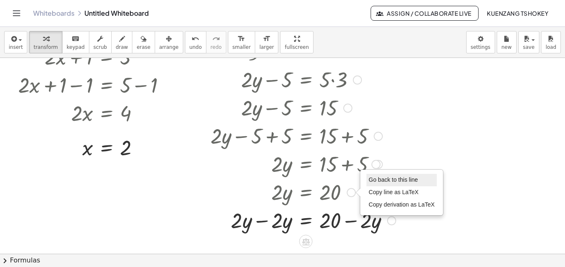
click at [375, 182] on span "Go back to this line" at bounding box center [392, 179] width 49 height 7
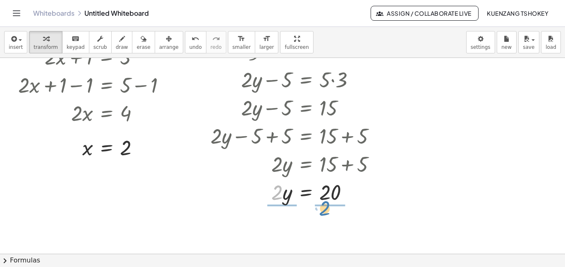
drag, startPoint x: 277, startPoint y: 194, endPoint x: 330, endPoint y: 208, distance: 55.3
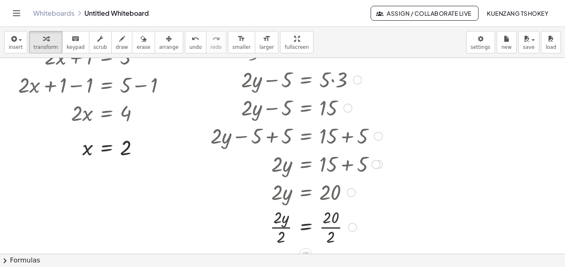
click at [329, 220] on div at bounding box center [296, 226] width 180 height 41
click at [278, 225] on div at bounding box center [296, 226] width 180 height 41
click at [333, 226] on div at bounding box center [296, 226] width 180 height 41
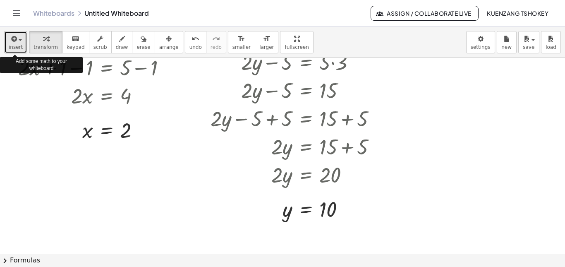
click at [21, 44] on span "insert" at bounding box center [16, 47] width 14 height 6
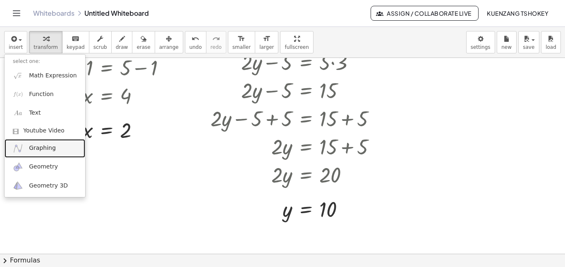
click at [41, 151] on span "Graphing" at bounding box center [42, 148] width 27 height 8
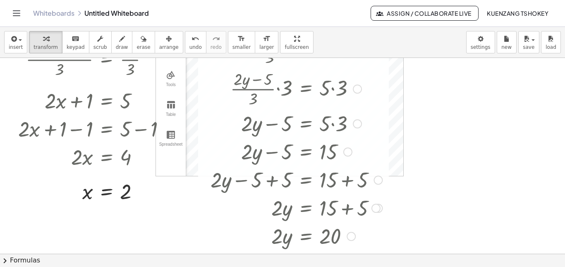
scroll to position [0, 0]
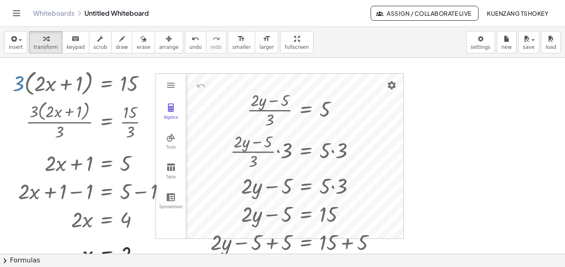
drag, startPoint x: 323, startPoint y: 130, endPoint x: 446, endPoint y: 117, distance: 124.0
click at [446, 117] on div "· 3 · ( + · 2 · x + 1 ) = 15 · 3 · ( + · 2 · x + 1 ) · 3 = · 15 · 3 + · 2 · x +…" at bounding box center [282, 253] width 565 height 391
drag, startPoint x: 225, startPoint y: 172, endPoint x: 271, endPoint y: 182, distance: 47.9
click at [271, 182] on div at bounding box center [296, 185] width 180 height 28
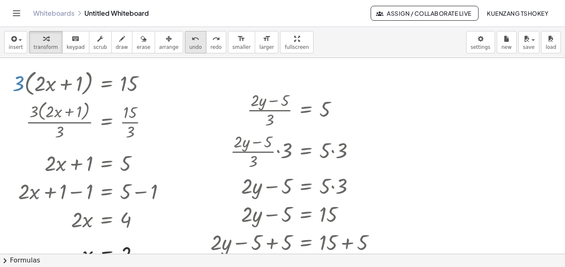
click at [191, 42] on icon "undo" at bounding box center [195, 39] width 8 height 10
click at [338, 110] on div at bounding box center [340, 109] width 9 height 9
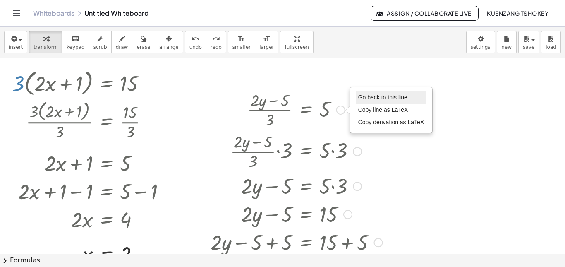
click at [362, 98] on span "Go back to this line" at bounding box center [382, 97] width 49 height 7
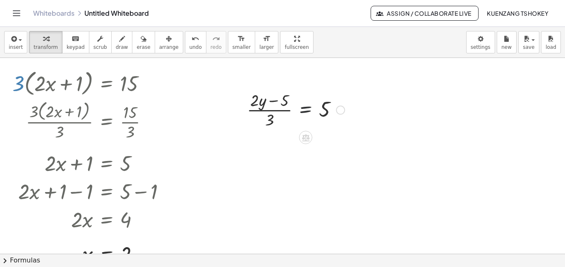
click at [307, 111] on div at bounding box center [296, 108] width 106 height 41
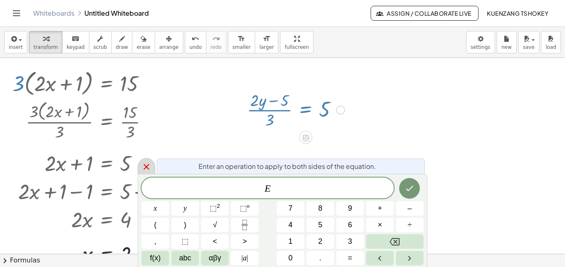
click at [146, 164] on icon at bounding box center [146, 167] width 10 height 10
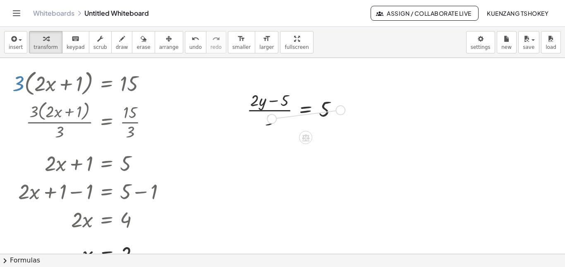
drag, startPoint x: 338, startPoint y: 108, endPoint x: 256, endPoint y: 114, distance: 82.5
click at [306, 110] on div "· ( + · 2 · y − 5 ) · 3 = 5 Go back to this line Copy line as LaTeX Copy deriva…" at bounding box center [306, 110] width 0 height 0
click at [338, 112] on div "Go back to this line Copy line as LaTeX Copy derivation as LaTeX" at bounding box center [340, 109] width 9 height 9
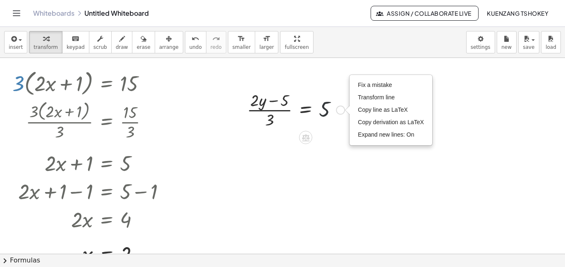
click at [329, 108] on div at bounding box center [296, 108] width 106 height 41
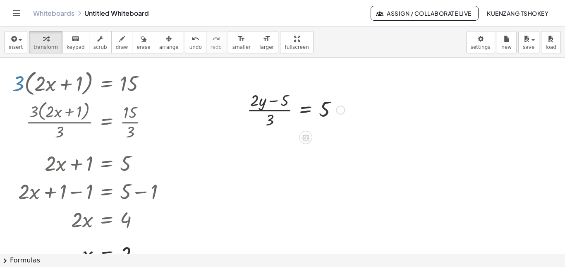
click at [326, 108] on div at bounding box center [296, 108] width 106 height 41
click at [328, 110] on div at bounding box center [296, 108] width 106 height 41
click at [306, 114] on div at bounding box center [296, 108] width 106 height 41
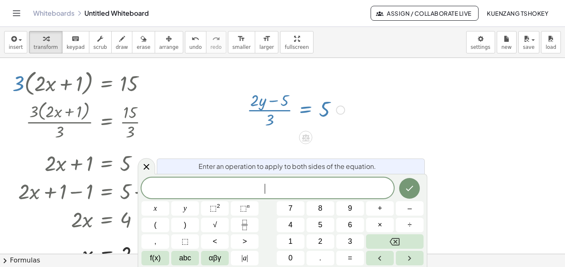
click at [279, 111] on div at bounding box center [296, 108] width 106 height 41
click at [260, 124] on div at bounding box center [296, 108] width 106 height 41
click at [146, 165] on icon at bounding box center [146, 166] width 10 height 10
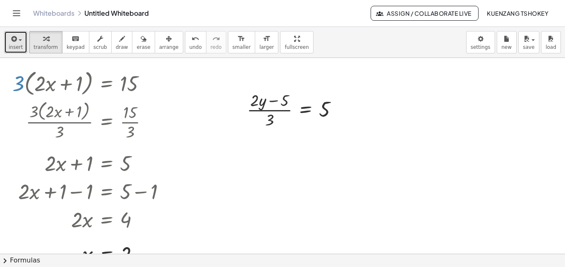
click at [21, 48] on button "insert" at bounding box center [15, 42] width 23 height 22
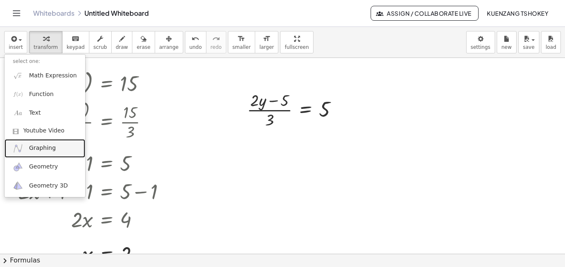
click at [46, 157] on link "Graphing" at bounding box center [45, 148] width 81 height 19
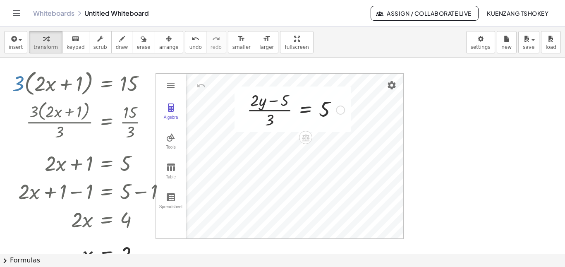
drag, startPoint x: 108, startPoint y: 86, endPoint x: 264, endPoint y: 128, distance: 161.5
click at [264, 128] on div "· 3 · ( + · 2 · x + 1 ) = 15 · 3 · ( + · 2 · x + 1 ) · 3 = · 15 · 3 + · 2 · x +…" at bounding box center [282, 253] width 565 height 391
drag, startPoint x: 266, startPoint y: 107, endPoint x: 450, endPoint y: 119, distance: 184.8
drag, startPoint x: 273, startPoint y: 104, endPoint x: 265, endPoint y: 145, distance: 41.7
click at [268, 112] on div at bounding box center [296, 108] width 106 height 41
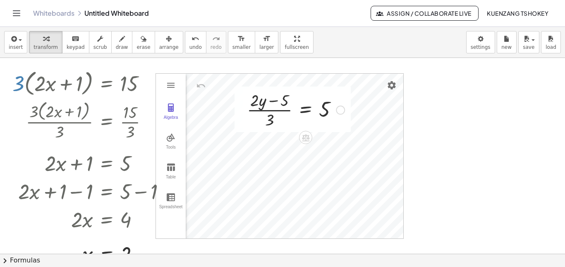
click at [338, 110] on div "Fix a mistake Transform line Copy line as LaTeX Copy derivation as LaTeX Expand…" at bounding box center [340, 109] width 9 height 9
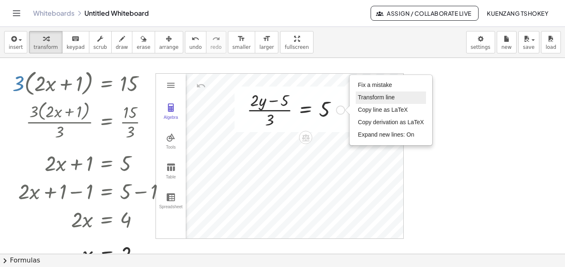
click at [371, 96] on span "Transform line" at bounding box center [376, 97] width 37 height 7
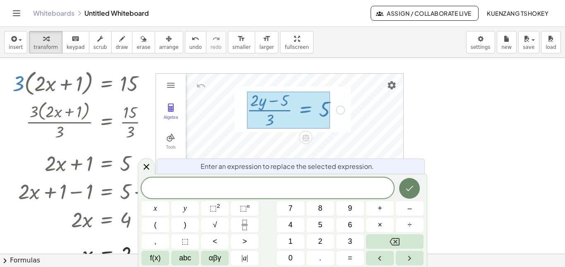
click at [414, 185] on icon "Done" at bounding box center [409, 188] width 10 height 10
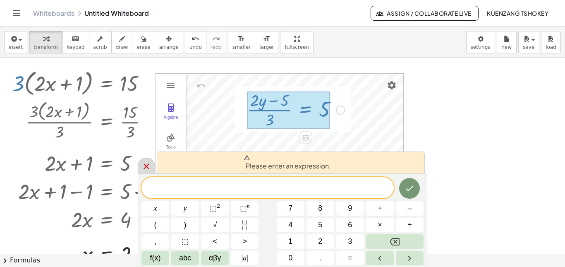
click at [152, 162] on div at bounding box center [146, 166] width 17 height 16
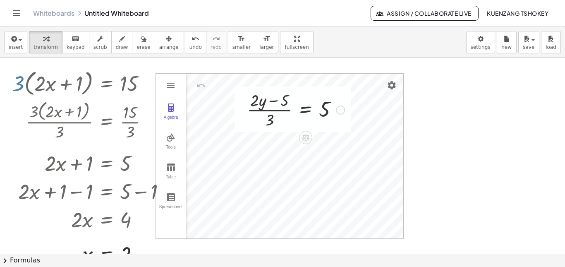
click at [275, 111] on div at bounding box center [296, 108] width 106 height 41
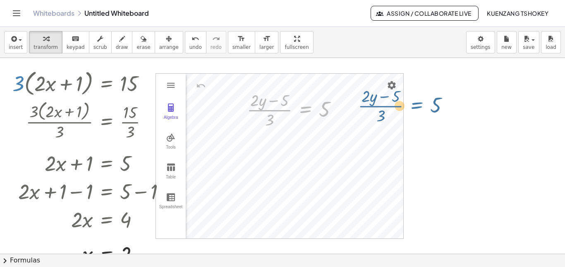
drag, startPoint x: 298, startPoint y: 122, endPoint x: 414, endPoint y: 116, distance: 115.5
click at [414, 116] on div "· 3 · ( + · 2 · x + 1 ) = 15 · 3 · ( + · 2 · x + 1 ) · 3 = · 15 · 3 + · 2 · x +…" at bounding box center [282, 253] width 565 height 391
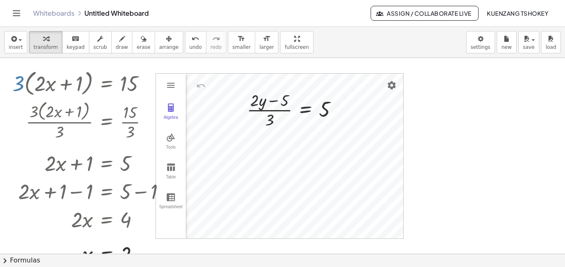
click at [445, 118] on div "· 3 · ( + · 2 · x + 1 ) = 15 · 3 · ( + · 2 · x + 1 ) · 3 = · 15 · 3 + · 2 · x +…" at bounding box center [282, 253] width 565 height 391
click at [256, 160] on div "· 3 · ( + · 2 · x + 1 ) = 15 · 3 · ( + · 2 · x + 1 ) · 3 = · 15 · 3 + · 2 · x +…" at bounding box center [282, 253] width 565 height 391
click at [282, 118] on div at bounding box center [296, 108] width 106 height 41
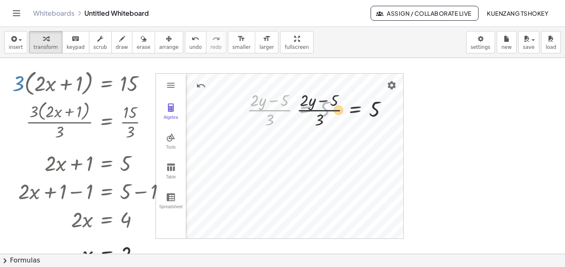
click at [366, 121] on div "· 3 · ( + · 2 · x + 1 ) = 15 · 3 · ( + · 2 · x + 1 ) · 3 = · 15 · 3 + · 2 · x +…" at bounding box center [282, 253] width 565 height 391
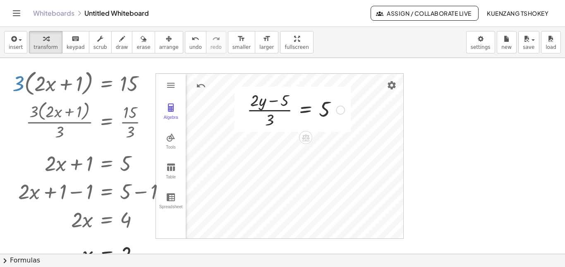
click at [341, 109] on div "Fix a mistake Transform line Copy line as LaTeX Copy derivation as LaTeX Expand…" at bounding box center [340, 109] width 9 height 9
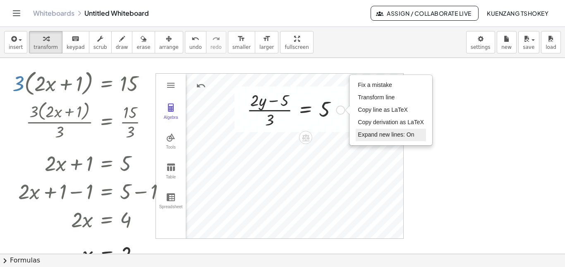
click at [399, 131] on li "Expand new lines: On" at bounding box center [391, 135] width 70 height 12
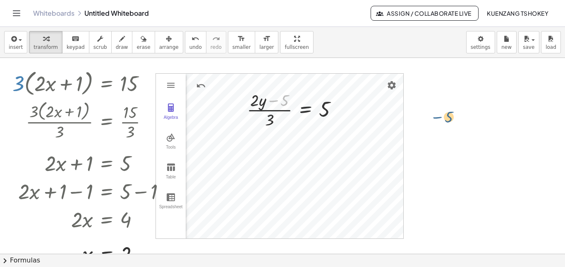
drag, startPoint x: 270, startPoint y: 102, endPoint x: 435, endPoint y: 118, distance: 165.8
click at [435, 118] on div "· 3 · ( + · 2 · x + 1 ) = 15 · 3 · ( + · 2 · x + 1 ) · 3 = · 15 · 3 + · 2 · x +…" at bounding box center [282, 253] width 565 height 391
drag, startPoint x: 272, startPoint y: 119, endPoint x: 339, endPoint y: 114, distance: 67.2
click at [339, 114] on div at bounding box center [296, 108] width 106 height 41
click at [280, 108] on div at bounding box center [295, 108] width 139 height 41
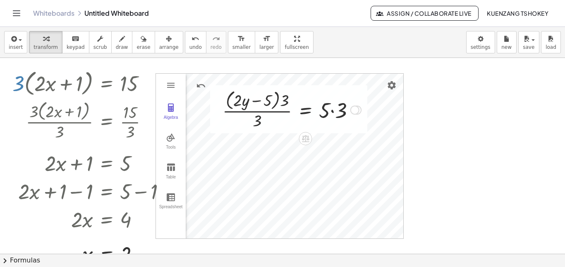
click at [349, 105] on div at bounding box center [291, 109] width 147 height 44
click at [275, 103] on div at bounding box center [286, 109] width 137 height 44
click at [280, 98] on div at bounding box center [286, 109] width 137 height 44
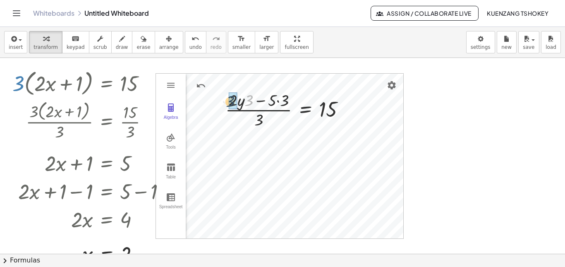
drag, startPoint x: 251, startPoint y: 101, endPoint x: 231, endPoint y: 102, distance: 19.5
click at [273, 99] on div at bounding box center [293, 108] width 126 height 41
click at [286, 100] on div at bounding box center [293, 108] width 126 height 41
click at [276, 106] on div at bounding box center [296, 108] width 119 height 41
drag, startPoint x: 269, startPoint y: 121, endPoint x: 248, endPoint y: 103, distance: 27.6
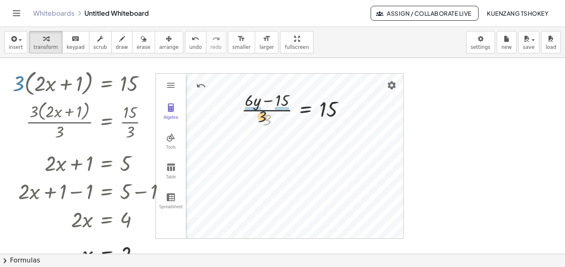
click at [248, 103] on div at bounding box center [296, 108] width 119 height 41
drag, startPoint x: 283, startPoint y: 118, endPoint x: 282, endPoint y: 99, distance: 19.1
drag, startPoint x: 247, startPoint y: 114, endPoint x: 250, endPoint y: 100, distance: 13.5
click at [250, 100] on div at bounding box center [295, 108] width 121 height 41
click at [250, 117] on div at bounding box center [295, 108] width 121 height 41
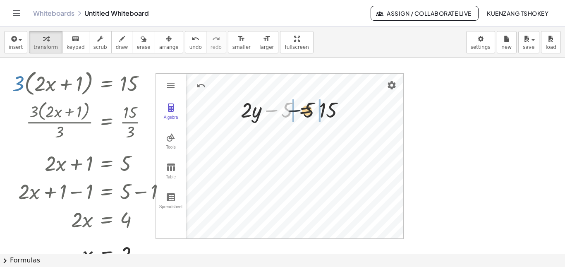
drag, startPoint x: 279, startPoint y: 112, endPoint x: 326, endPoint y: 112, distance: 47.1
click at [326, 112] on div at bounding box center [296, 109] width 119 height 28
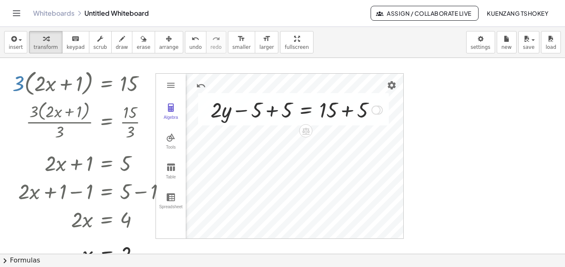
click at [271, 109] on div at bounding box center [296, 109] width 180 height 28
click at [351, 110] on div at bounding box center [326, 109] width 119 height 28
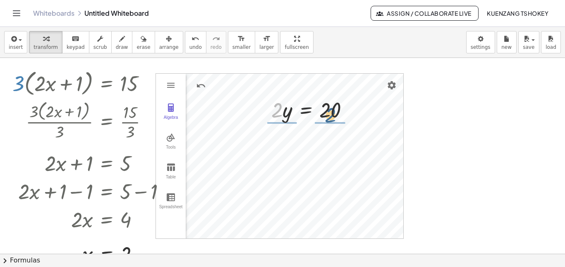
drag, startPoint x: 277, startPoint y: 114, endPoint x: 333, endPoint y: 119, distance: 56.0
click at [333, 119] on div at bounding box center [313, 109] width 92 height 28
drag, startPoint x: 327, startPoint y: 117, endPoint x: 328, endPoint y: 109, distance: 8.3
click at [328, 109] on div at bounding box center [312, 108] width 95 height 41
drag, startPoint x: 279, startPoint y: 116, endPoint x: 277, endPoint y: 101, distance: 15.0
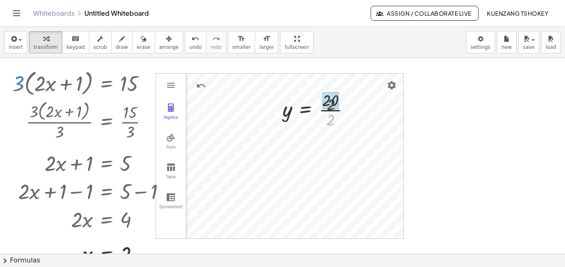
drag, startPoint x: 327, startPoint y: 120, endPoint x: 327, endPoint y: 102, distance: 17.4
click at [335, 112] on div at bounding box center [316, 109] width 77 height 27
drag, startPoint x: 328, startPoint y: 111, endPoint x: 292, endPoint y: 113, distance: 36.5
click at [292, 113] on div at bounding box center [316, 109] width 77 height 27
click at [287, 113] on div at bounding box center [317, 109] width 151 height 28
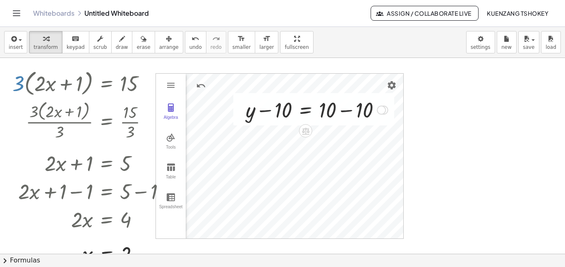
click at [345, 112] on div at bounding box center [317, 109] width 151 height 28
drag, startPoint x: 283, startPoint y: 111, endPoint x: 324, endPoint y: 111, distance: 40.9
click at [324, 111] on div at bounding box center [295, 109] width 106 height 28
click at [250, 111] on div at bounding box center [280, 109] width 151 height 28
click at [274, 113] on div at bounding box center [280, 109] width 151 height 28
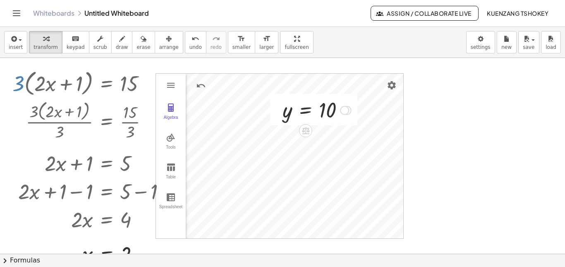
click at [346, 110] on div at bounding box center [344, 110] width 9 height 9
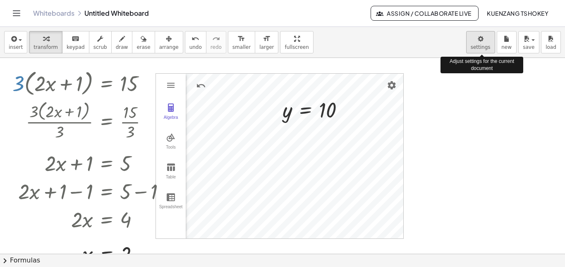
click at [487, 42] on body "Graspable Math Activities Get Started Activity Bank Assigned Work Classes White…" at bounding box center [282, 133] width 565 height 267
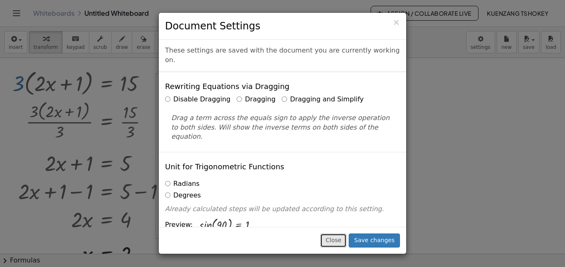
click at [341, 243] on button "Close" at bounding box center [333, 240] width 26 height 14
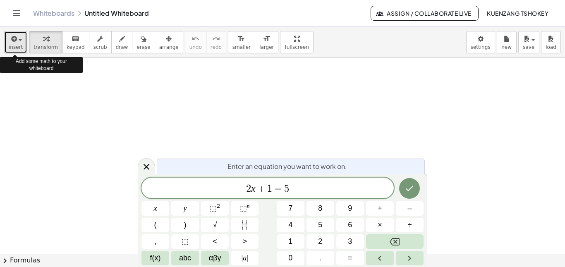
click at [18, 42] on div "button" at bounding box center [16, 38] width 14 height 10
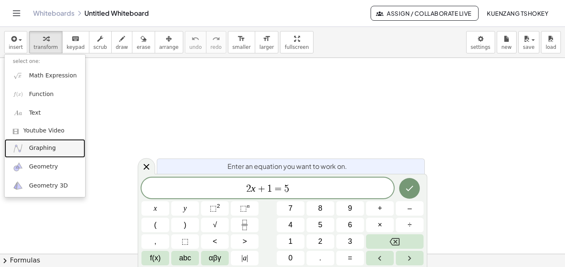
click at [52, 150] on span "Graphing" at bounding box center [42, 148] width 27 height 8
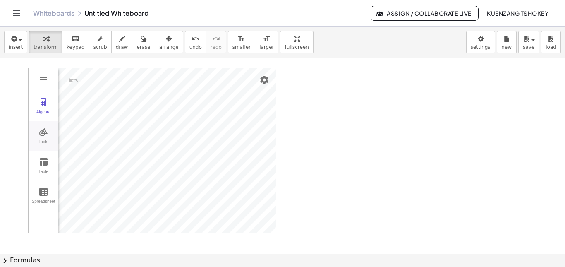
click at [48, 127] on img "Graphing Calculator" at bounding box center [43, 132] width 10 height 10
click at [43, 113] on div "Algebra" at bounding box center [43, 116] width 26 height 12
click at [98, 83] on li "Expression" at bounding box center [106, 80] width 79 height 13
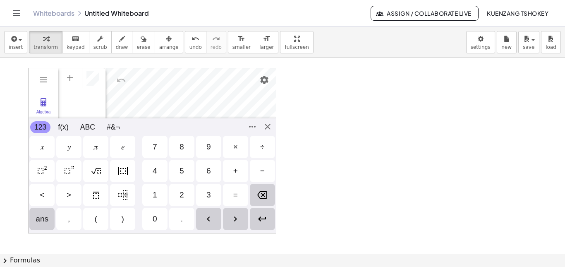
scroll to position [5, 0]
click at [191, 193] on div "2" at bounding box center [181, 195] width 25 height 22
click at [48, 147] on div "𝑥" at bounding box center [41, 147] width 25 height 22
click at [237, 170] on div "+" at bounding box center [235, 171] width 5 height 10
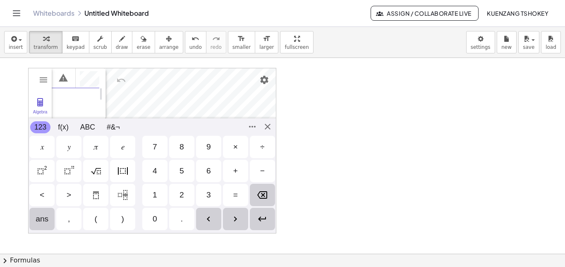
scroll to position [0, 10]
click at [206, 190] on div "3" at bounding box center [208, 195] width 5 height 10
click at [267, 129] on div "Algebra Tools Table Spreadsheet GeoGebra Graphing Calculator Basic Tools Move P…" at bounding box center [152, 150] width 248 height 165
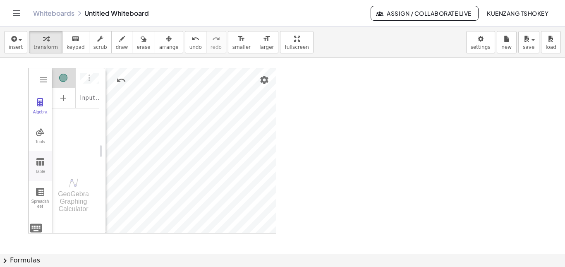
click at [39, 163] on img "Graphing Calculator" at bounding box center [40, 162] width 10 height 10
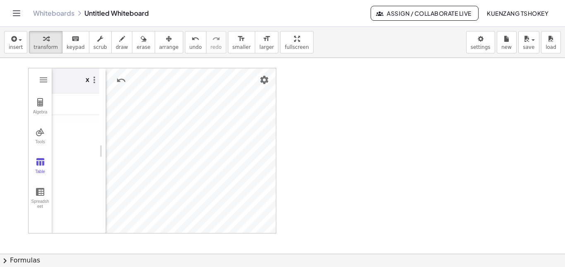
scroll to position [0, 2]
click at [79, 100] on td "Graphing Calculator" at bounding box center [75, 104] width 50 height 22
drag, startPoint x: 84, startPoint y: 79, endPoint x: 91, endPoint y: 79, distance: 6.6
click at [91, 79] on div "x" at bounding box center [88, 80] width 22 height 25
click at [91, 79] on img "Graphing Calculator" at bounding box center [92, 80] width 10 height 10
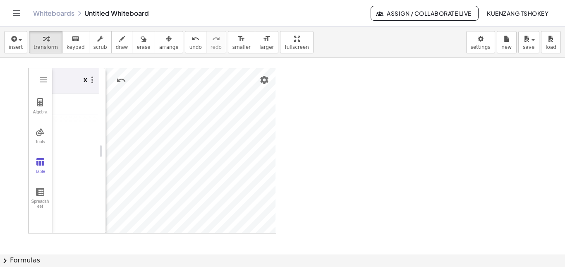
click at [64, 89] on th "x" at bounding box center [75, 80] width 50 height 25
click at [38, 201] on div "Spreadsheet" at bounding box center [40, 205] width 20 height 12
click at [37, 108] on button "Algebra" at bounding box center [40, 106] width 23 height 30
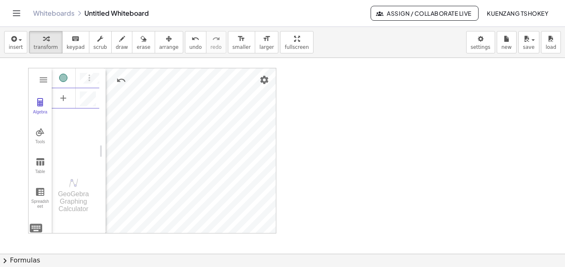
scroll to position [5, 0]
click at [91, 100] on li "Expression" at bounding box center [99, 100] width 79 height 13
click at [41, 158] on img "Graphing Calculator" at bounding box center [40, 162] width 10 height 10
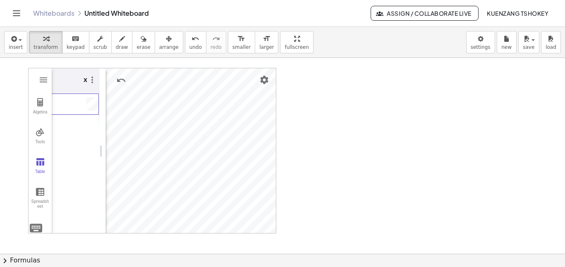
scroll to position [0, 0]
click at [80, 104] on td "Graphing Calculator" at bounding box center [77, 104] width 50 height 22
click at [38, 81] on button "Graphing Calculator" at bounding box center [43, 79] width 15 height 15
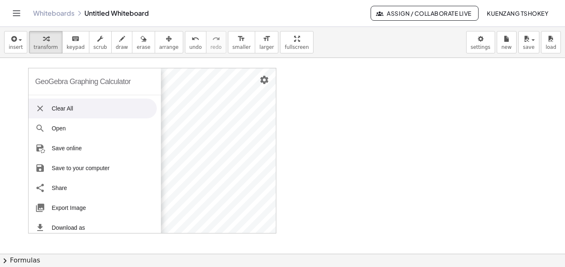
click at [97, 80] on div "GeoGebra Graphing Calculator" at bounding box center [83, 81] width 96 height 26
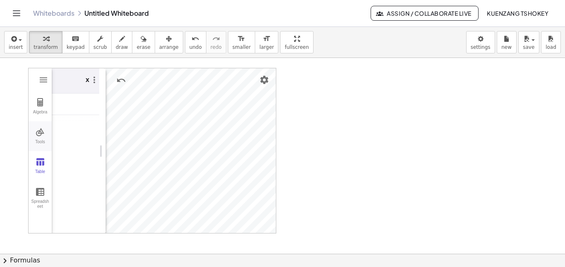
click at [39, 136] on img "Graphing Calculator" at bounding box center [40, 132] width 10 height 10
click at [38, 102] on img "Graphing Calculator" at bounding box center [40, 102] width 10 height 10
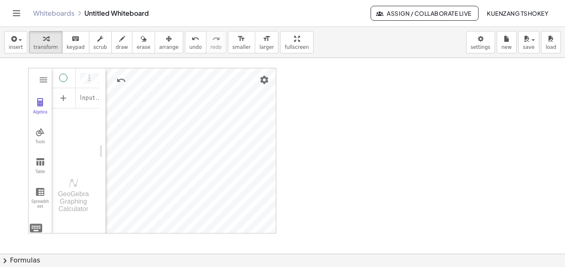
click at [65, 76] on div "Algebra" at bounding box center [63, 78] width 8 height 8
click at [41, 136] on img "Graphing Calculator" at bounding box center [40, 132] width 10 height 10
click at [43, 162] on img "Graphing Calculator" at bounding box center [40, 162] width 10 height 10
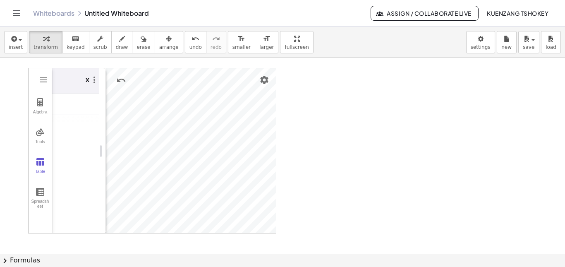
scroll to position [0, 2]
click at [76, 101] on td "Graphing Calculator" at bounding box center [75, 104] width 50 height 22
click at [84, 105] on div "Graphing Calculator" at bounding box center [89, 104] width 19 height 14
click at [83, 103] on div "Graphing Calculator" at bounding box center [89, 104] width 19 height 14
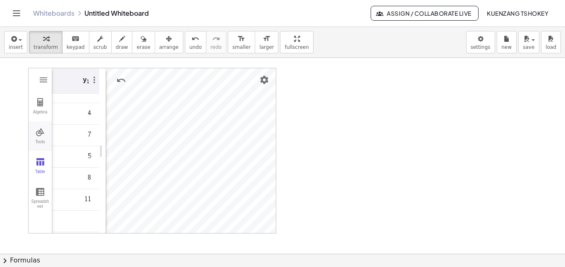
click at [41, 137] on button "Tools" at bounding box center [40, 136] width 23 height 30
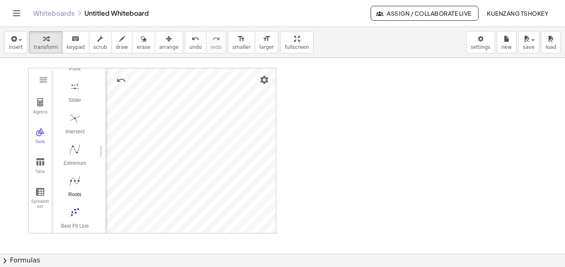
scroll to position [108, 0]
click at [77, 182] on img "Best Fit Line. Select several points or list of points" at bounding box center [74, 175] width 33 height 13
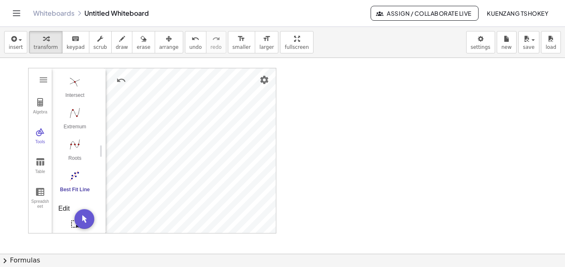
click at [76, 182] on img "Best Fit Line. Select several points or list of points" at bounding box center [74, 175] width 33 height 13
click at [83, 218] on img "Move. Drag or select object" at bounding box center [84, 219] width 20 height 20
click at [75, 182] on img "Best Fit Line. Select several points or list of points" at bounding box center [74, 175] width 33 height 13
click at [72, 151] on img "Roots. Select a function" at bounding box center [74, 144] width 33 height 13
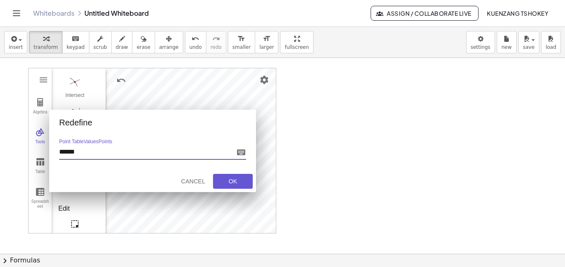
click at [201, 133] on div "GeoGebra Graphing Calculator Clear All Open Save online Save to your computer S…" at bounding box center [152, 150] width 248 height 165
click at [193, 182] on div "Cancel" at bounding box center [193, 181] width 26 height 7
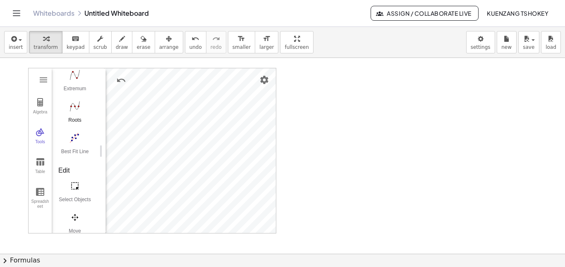
scroll to position [140, 0]
click at [72, 150] on img "Best Fit Line. Select several points or list of points" at bounding box center [74, 143] width 33 height 13
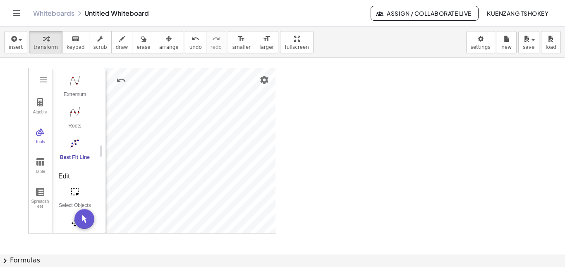
click at [72, 150] on img "Best Fit Line. Select several points or list of points" at bounding box center [74, 143] width 33 height 13
click at [85, 221] on img "Move. Drag or select object" at bounding box center [84, 219] width 20 height 20
click at [77, 161] on button "Best Fit Line" at bounding box center [74, 151] width 33 height 30
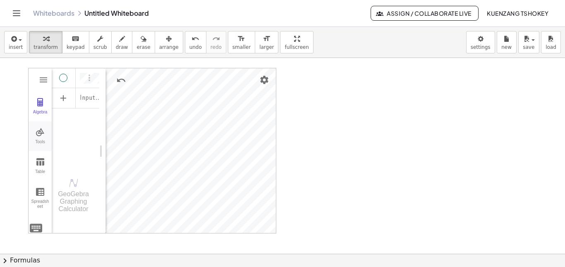
click at [43, 138] on button "Tools" at bounding box center [40, 136] width 23 height 30
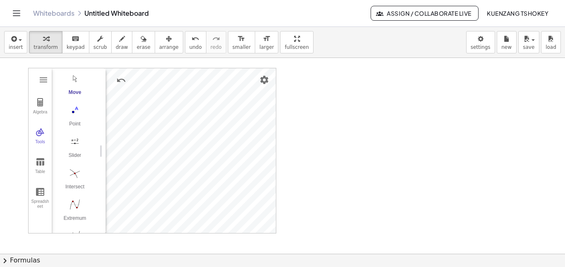
scroll to position [0, 0]
click at [75, 143] on button "Point" at bounding box center [74, 135] width 33 height 30
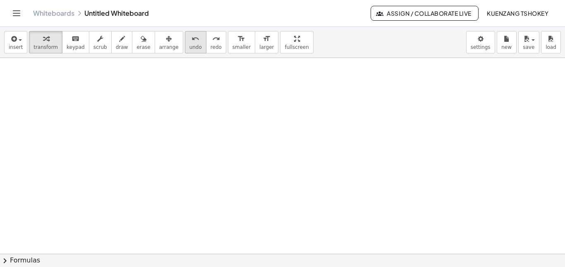
click at [189, 44] on span "undo" at bounding box center [195, 47] width 12 height 6
drag, startPoint x: 116, startPoint y: 122, endPoint x: 241, endPoint y: 173, distance: 134.8
click at [241, 173] on div at bounding box center [282, 87] width 565 height 391
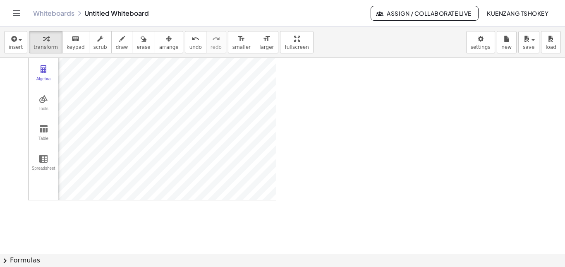
scroll to position [0, 0]
click at [42, 136] on img "Graphing Calculator" at bounding box center [43, 132] width 10 height 10
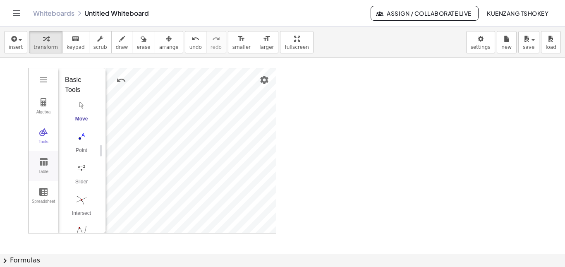
click at [42, 164] on img "Graphing Calculator" at bounding box center [43, 162] width 10 height 10
click at [42, 125] on button "Tools" at bounding box center [44, 136] width 30 height 30
click at [41, 103] on img "Graphing Calculator" at bounding box center [43, 102] width 10 height 10
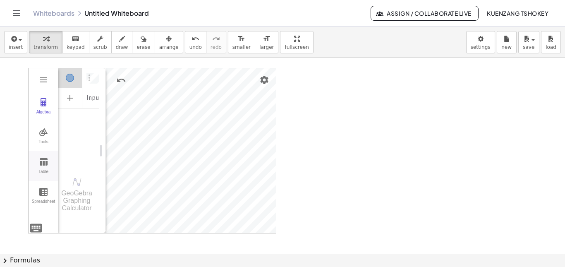
click at [35, 165] on button "Table" at bounding box center [44, 166] width 30 height 30
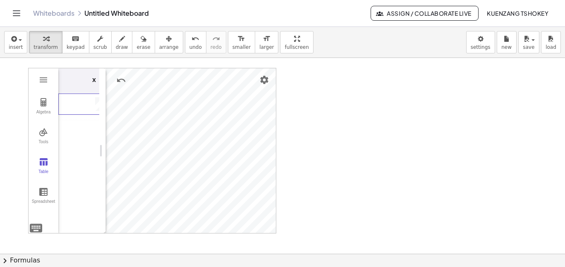
scroll to position [0, 9]
click at [84, 106] on td "Graphing Calculator" at bounding box center [75, 104] width 50 height 22
click at [45, 106] on img "Graphing Calculator" at bounding box center [43, 102] width 10 height 10
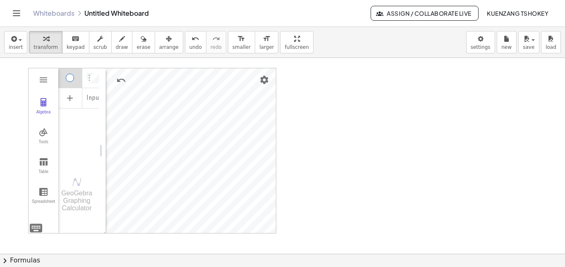
click at [69, 78] on div "Algebra" at bounding box center [70, 78] width 8 height 8
click at [45, 137] on button "Tools" at bounding box center [44, 136] width 30 height 30
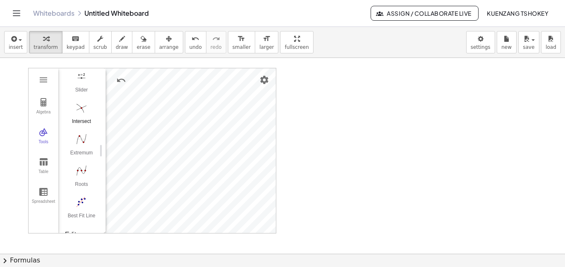
scroll to position [93, 0]
click at [85, 195] on img "Best Fit Line. Select several points or list of points" at bounding box center [81, 200] width 33 height 13
click at [78, 136] on img "Extremum. Select a function" at bounding box center [81, 138] width 33 height 13
click at [76, 149] on div "Extremum" at bounding box center [81, 155] width 33 height 12
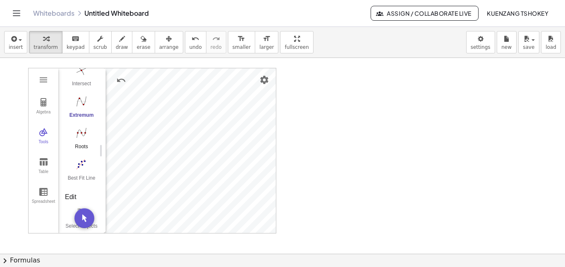
click at [77, 129] on img "Roots. Select a function" at bounding box center [81, 132] width 33 height 13
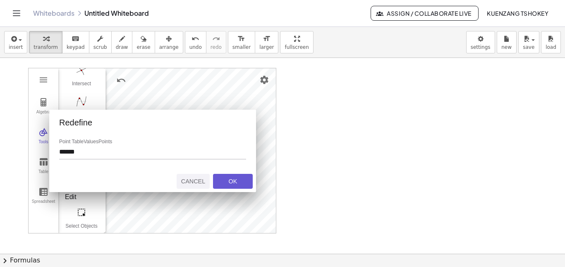
click at [194, 184] on div "Cancel" at bounding box center [193, 181] width 26 height 7
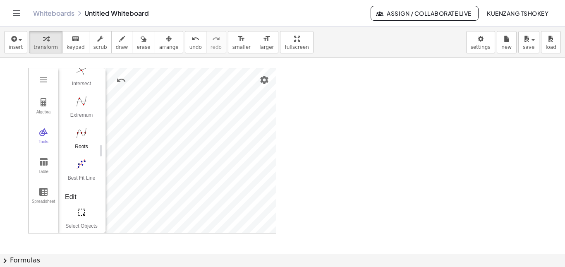
click at [81, 140] on button "Roots" at bounding box center [81, 141] width 33 height 30
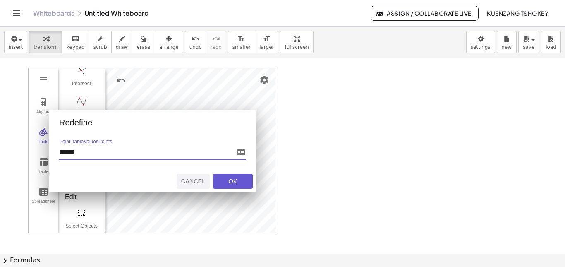
click at [199, 177] on button "Cancel" at bounding box center [193, 181] width 33 height 15
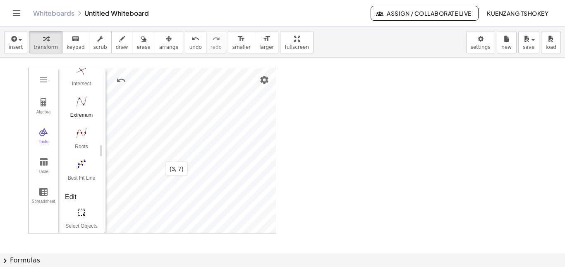
click at [84, 105] on img "Extremum. Select a function" at bounding box center [81, 101] width 33 height 13
click at [75, 134] on img "Roots. Select a function" at bounding box center [81, 132] width 33 height 13
click at [81, 135] on img "Roots. Select a function" at bounding box center [81, 132] width 33 height 13
click at [80, 143] on div "Roots" at bounding box center [81, 149] width 33 height 12
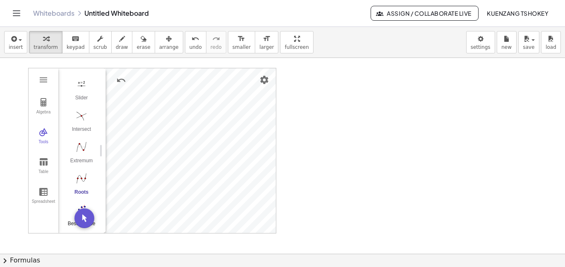
scroll to position [79, 0]
click at [268, 82] on img "Settings" at bounding box center [264, 80] width 10 height 10
click at [322, 165] on div "Algebra Tools Table Spreadsheet y = 1.4642857142857x + 1.4285714285714 Input… G…" at bounding box center [282, 253] width 565 height 391
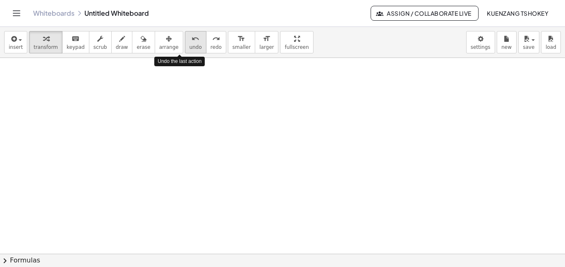
click at [185, 51] on button "undo undo" at bounding box center [196, 42] width 22 height 22
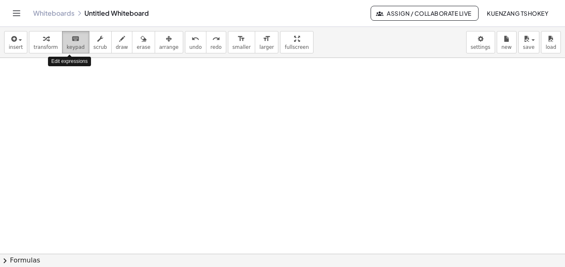
click at [67, 50] on span "keypad" at bounding box center [76, 47] width 18 height 6
click at [72, 39] on icon "keyboard" at bounding box center [76, 39] width 8 height 10
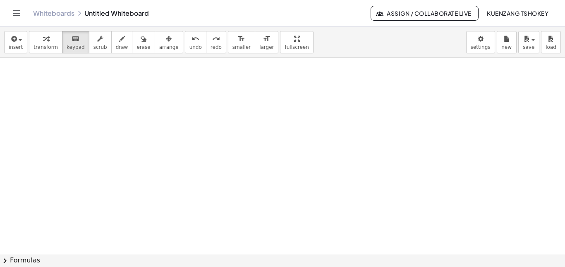
scroll to position [0, 0]
click at [72, 38] on icon "keyboard" at bounding box center [76, 39] width 8 height 10
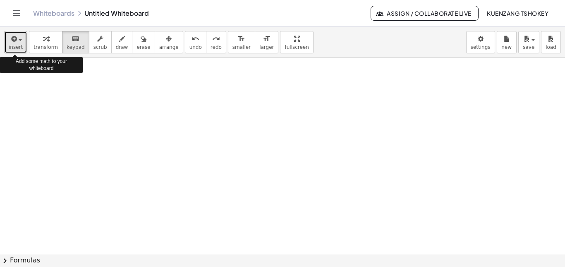
click at [19, 41] on div "button" at bounding box center [16, 38] width 14 height 10
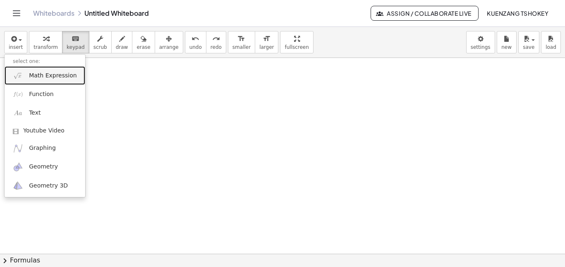
click at [62, 77] on span "Math Expression" at bounding box center [53, 76] width 48 height 8
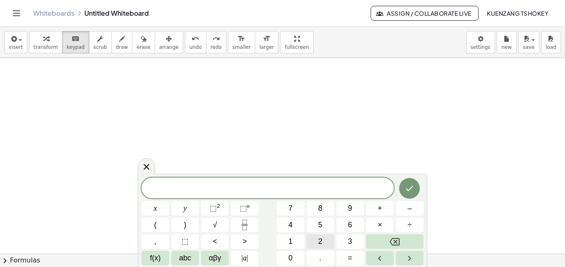
click at [319, 244] on span "2" at bounding box center [320, 241] width 4 height 11
click at [295, 212] on button "7" at bounding box center [291, 208] width 28 height 14
